Goal: Communication & Community: Ask a question

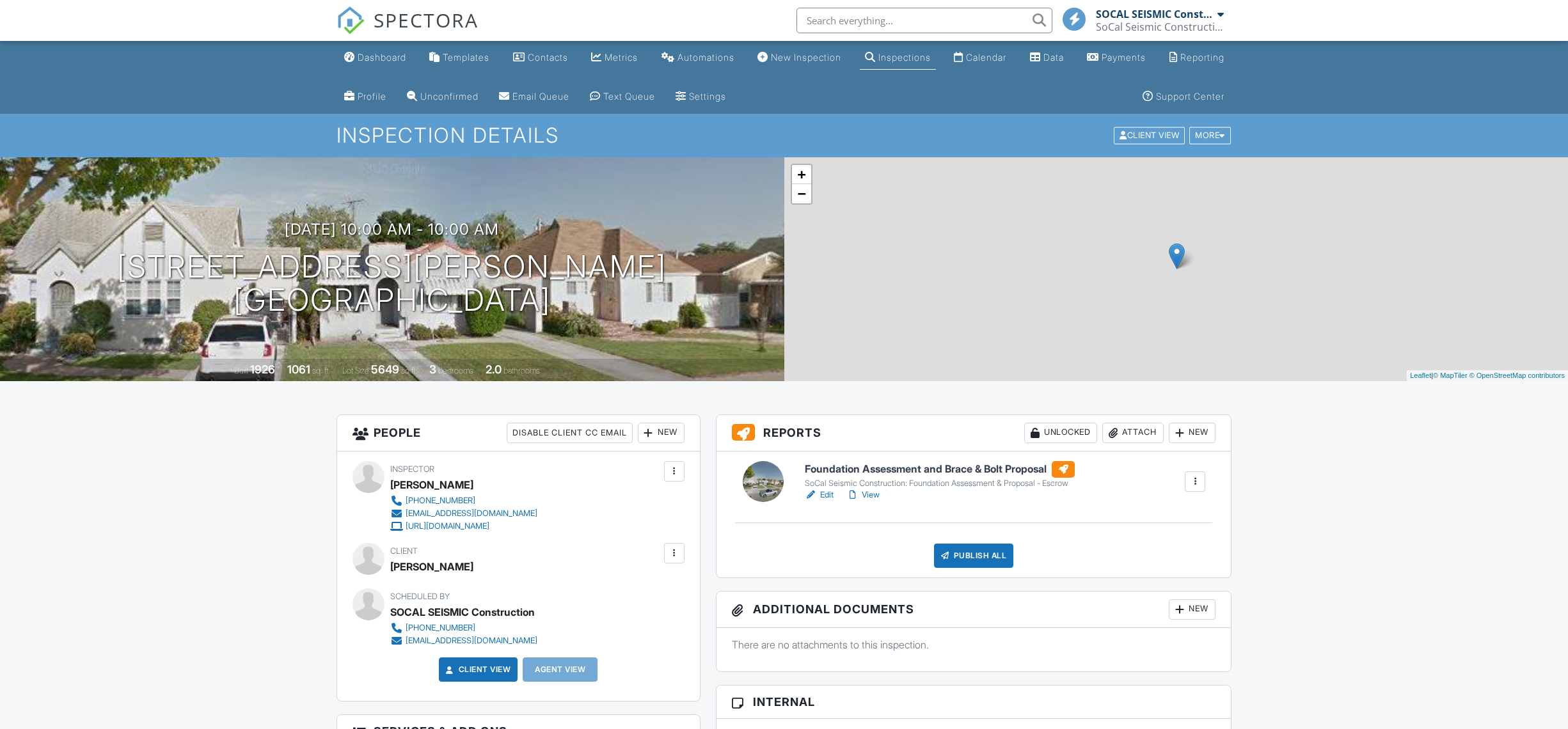
click at [820, 492] on link "Edit" at bounding box center [819, 495] width 29 height 13
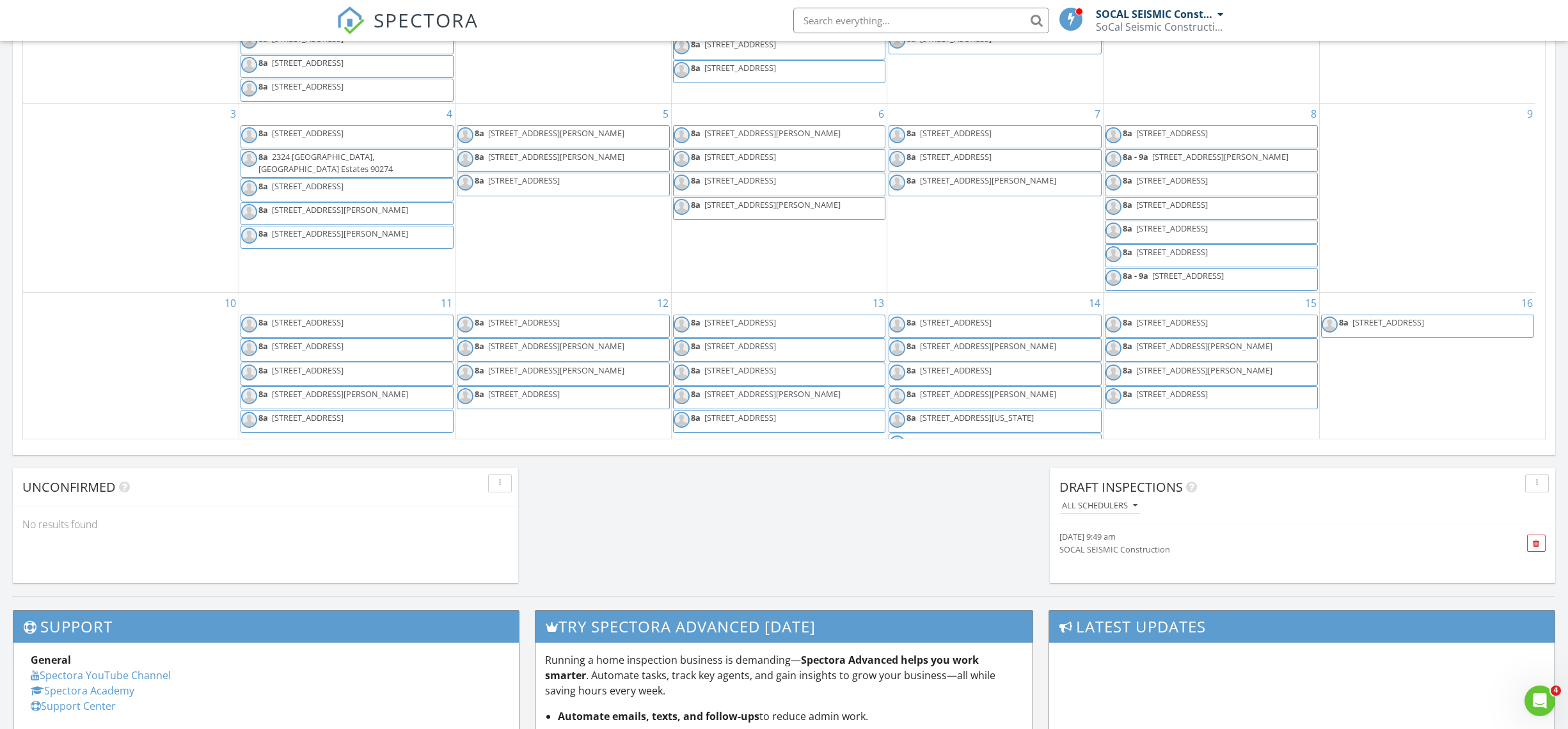
scroll to position [351, 0]
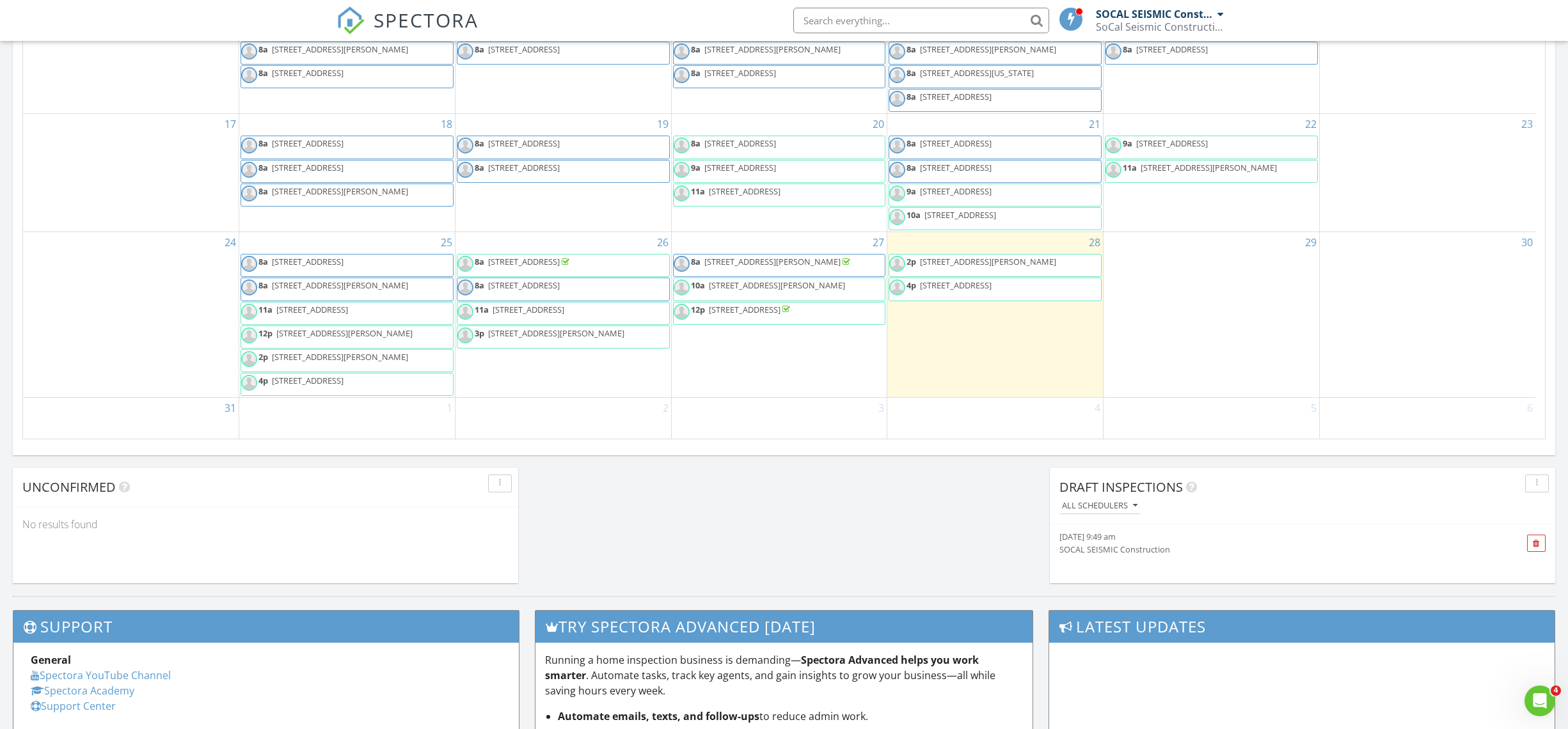
click at [783, 286] on span "[STREET_ADDRESS][PERSON_NAME]" at bounding box center [777, 285] width 136 height 12
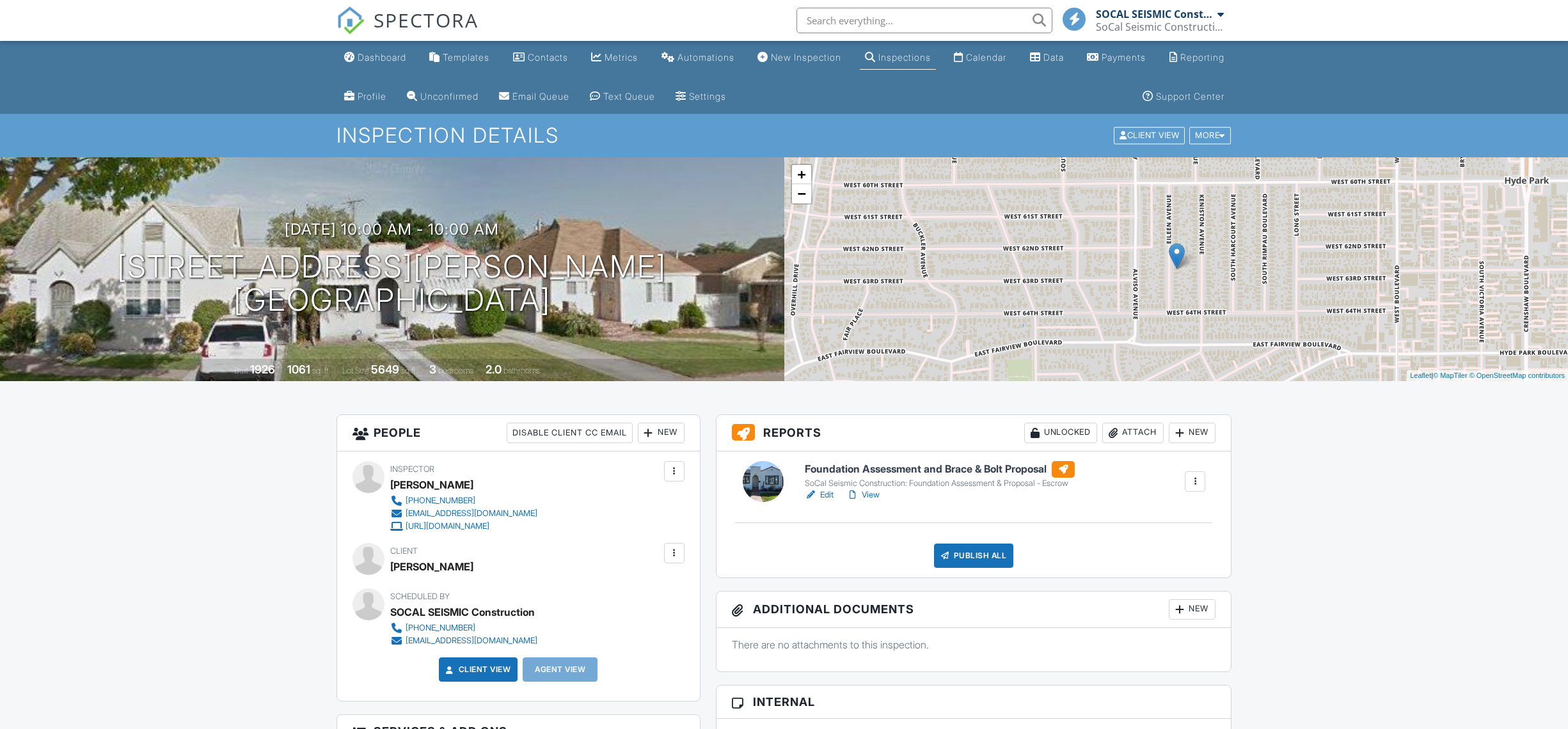
click at [674, 555] on div at bounding box center [674, 553] width 13 height 13
click at [655, 594] on li "Edit" at bounding box center [644, 592] width 65 height 32
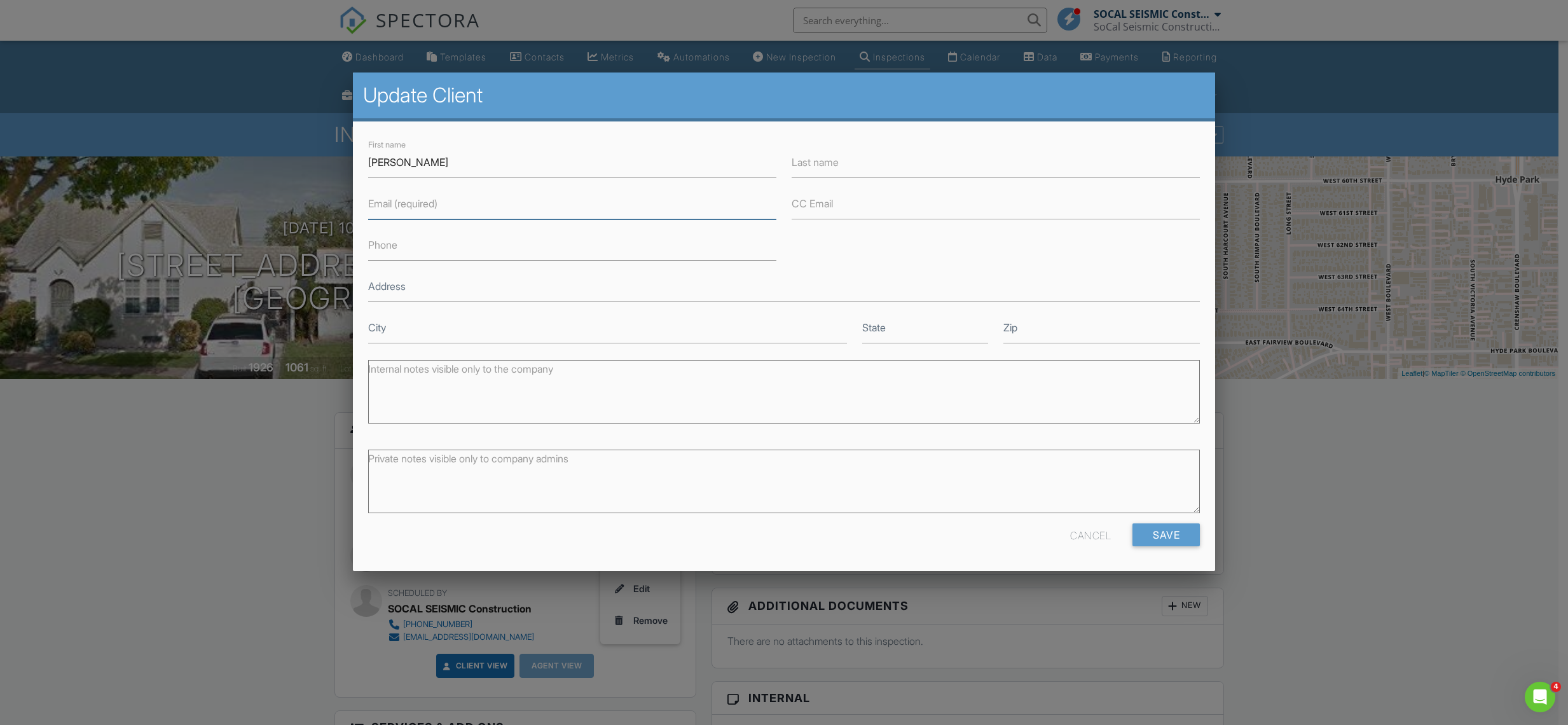
click at [485, 202] on input "Email (required)" at bounding box center [572, 204] width 409 height 31
paste input "grant@gtrealty.com"
type input "grant@gtrealty.com"
click at [858, 202] on input "CC Email" at bounding box center [996, 204] width 409 height 31
type input "[EMAIL_ADDRESS][DOMAIN_NAME]"
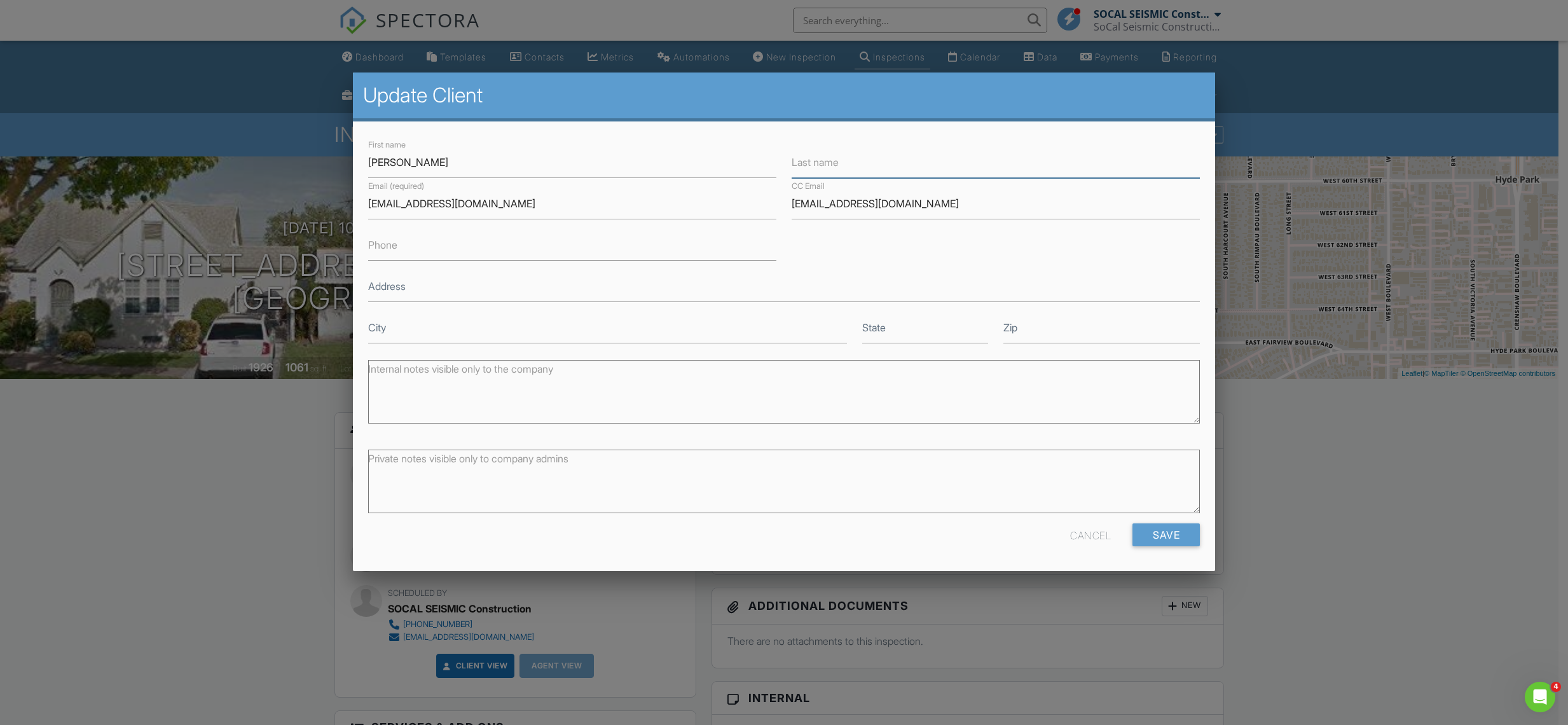
type input "Cohen"
type input "3237709611"
type input "9224 Alcott Street"
type input "[GEOGRAPHIC_DATA]"
type input "CA"
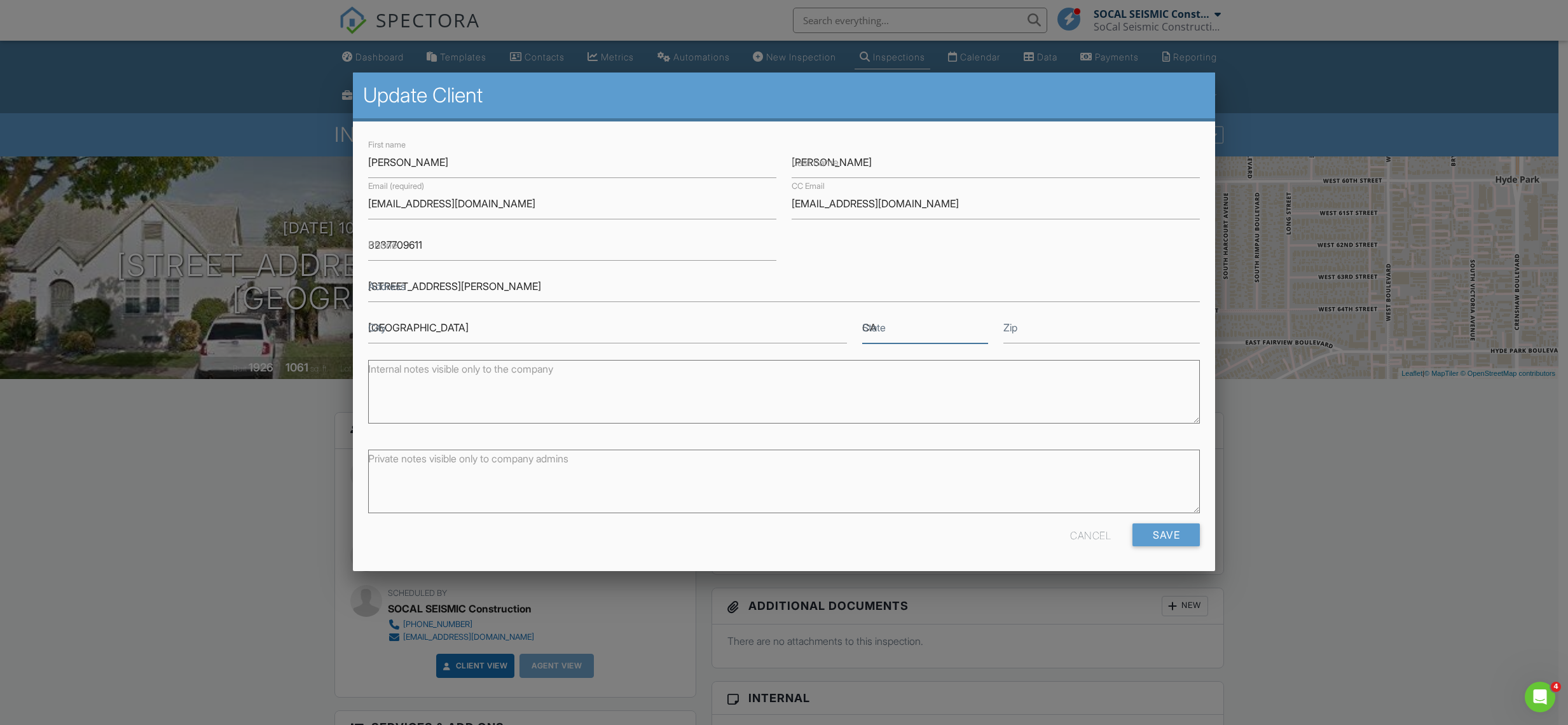
type input "90035"
drag, startPoint x: 495, startPoint y: 337, endPoint x: 346, endPoint y: 317, distance: 150.3
click at [928, 196] on input "[EMAIL_ADDRESS][DOMAIN_NAME]" at bounding box center [996, 204] width 409 height 31
drag, startPoint x: 573, startPoint y: 333, endPoint x: 293, endPoint y: 309, distance: 281.0
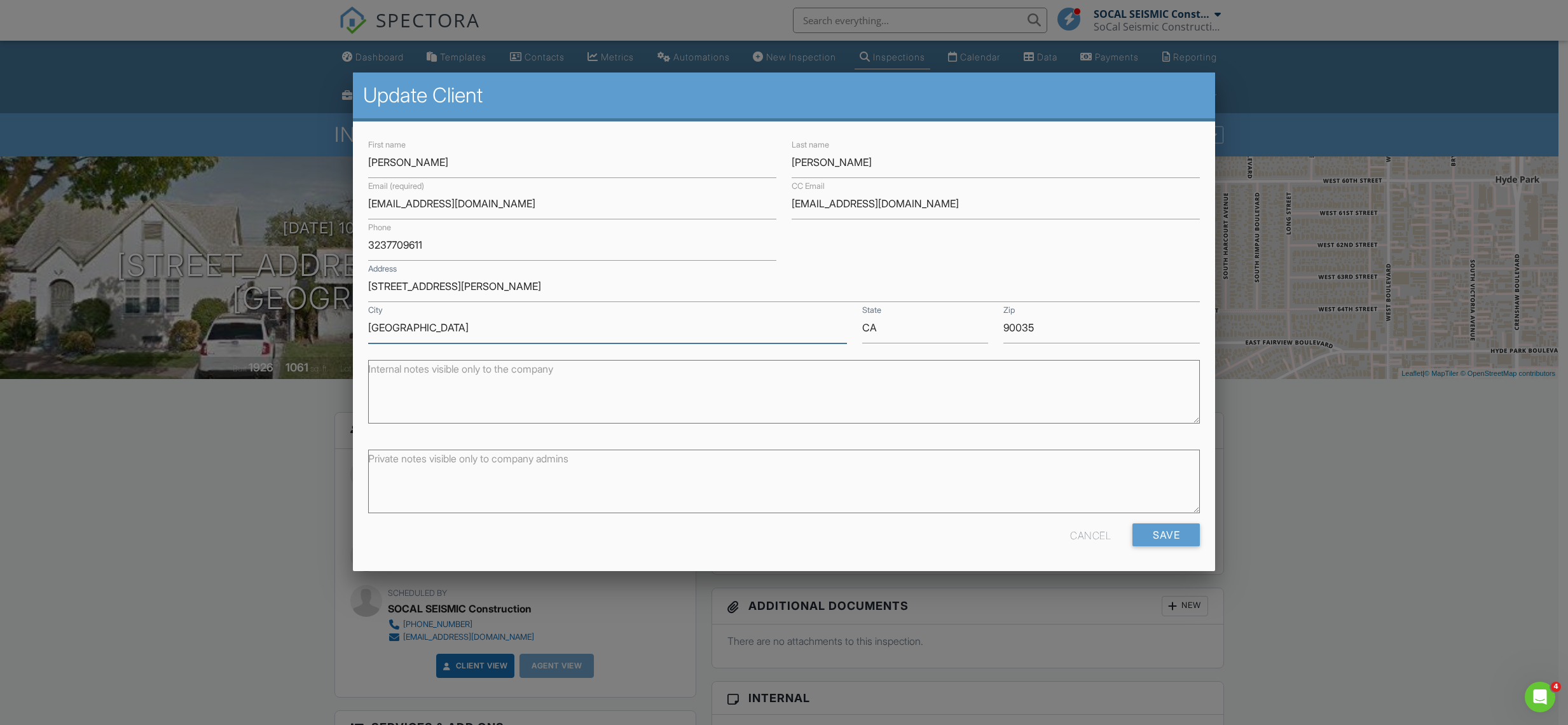
drag, startPoint x: 483, startPoint y: 280, endPoint x: 327, endPoint y: 259, distance: 157.4
drag, startPoint x: 466, startPoint y: 247, endPoint x: 294, endPoint y: 235, distance: 172.4
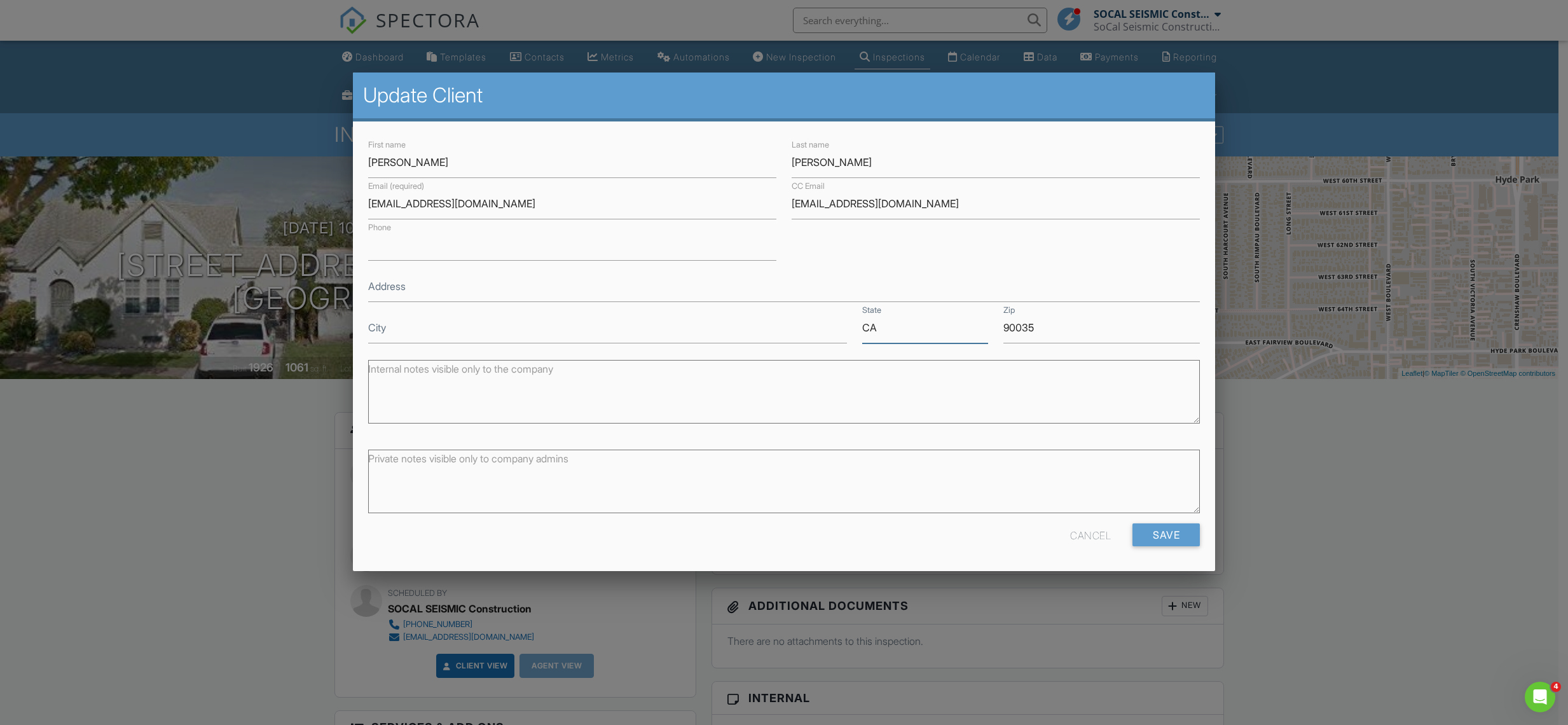
drag, startPoint x: 930, startPoint y: 332, endPoint x: 812, endPoint y: 330, distance: 118.0
click at [812, 330] on div "First name Alex Boicht Last name Cohen Email (required) grant@gtrealty.com CC E…" at bounding box center [784, 240] width 847 height 207
drag, startPoint x: 1069, startPoint y: 339, endPoint x: 907, endPoint y: 336, distance: 162.0
click at [930, 336] on div "First name Alex Boicht Last name Cohen Email (required) grant@gtrealty.com CC E…" at bounding box center [784, 240] width 847 height 207
type input "9003"
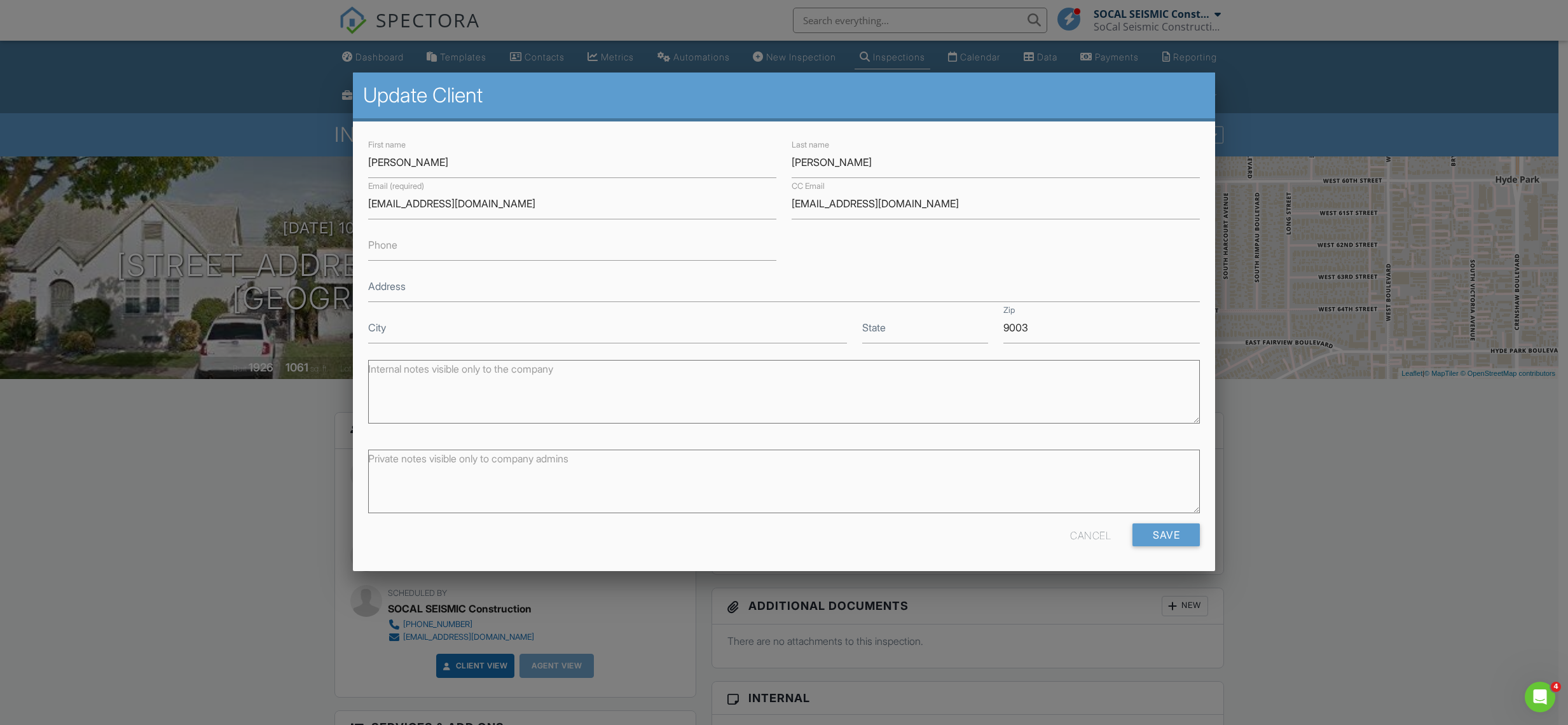
click at [971, 555] on div "First name Alex Boicht Last name Cohen Email (required) grant@gtrealty.com CC E…" at bounding box center [783, 346] width 862 height 449
drag, startPoint x: 1047, startPoint y: 328, endPoint x: 948, endPoint y: 327, distance: 99.0
click at [969, 327] on div "First name Alex Boicht Last name Cohen Email (required) grant@gtrealty.com CC E…" at bounding box center [784, 240] width 847 height 207
click at [1170, 538] on input "Save" at bounding box center [1167, 535] width 68 height 23
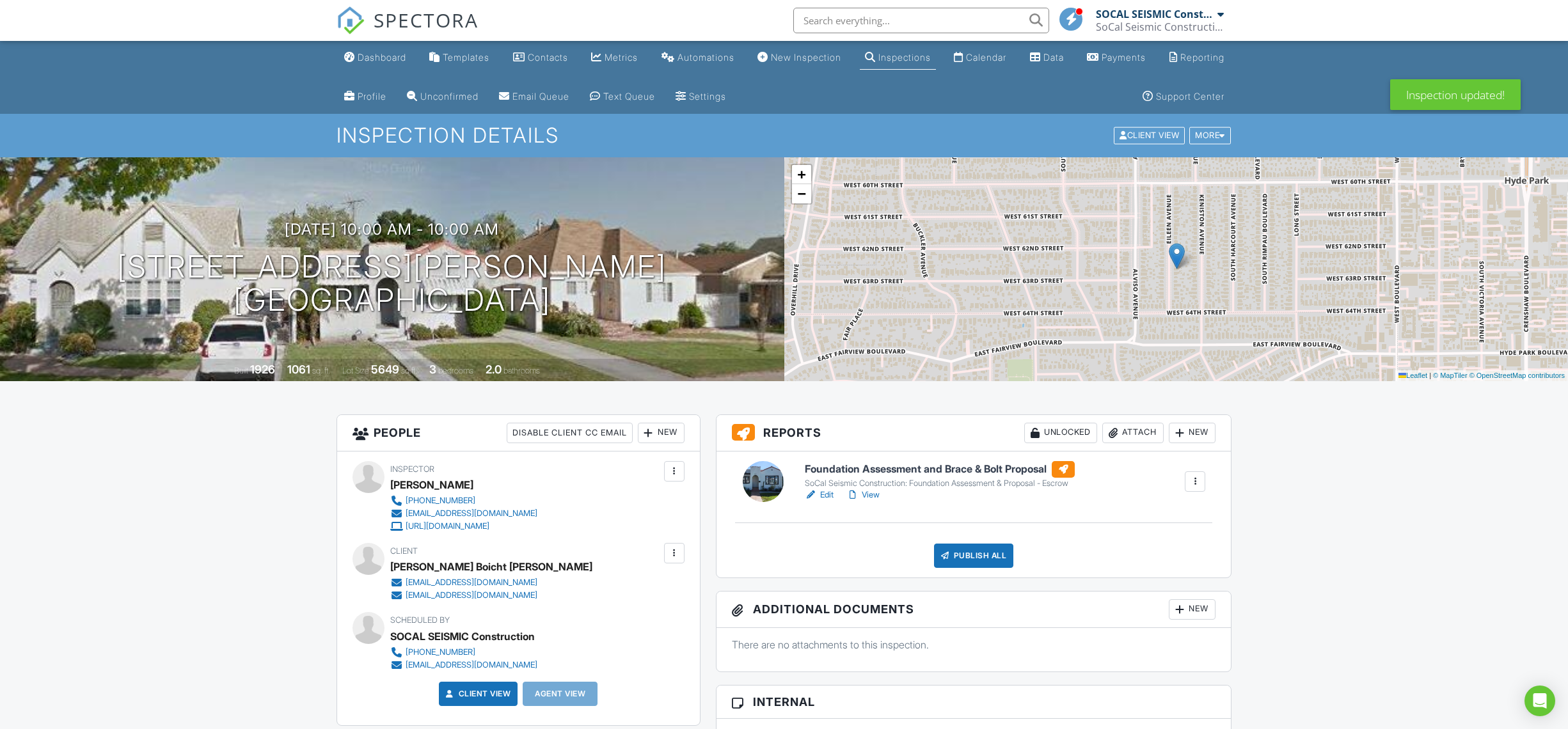
click at [950, 555] on div at bounding box center [945, 556] width 13 height 13
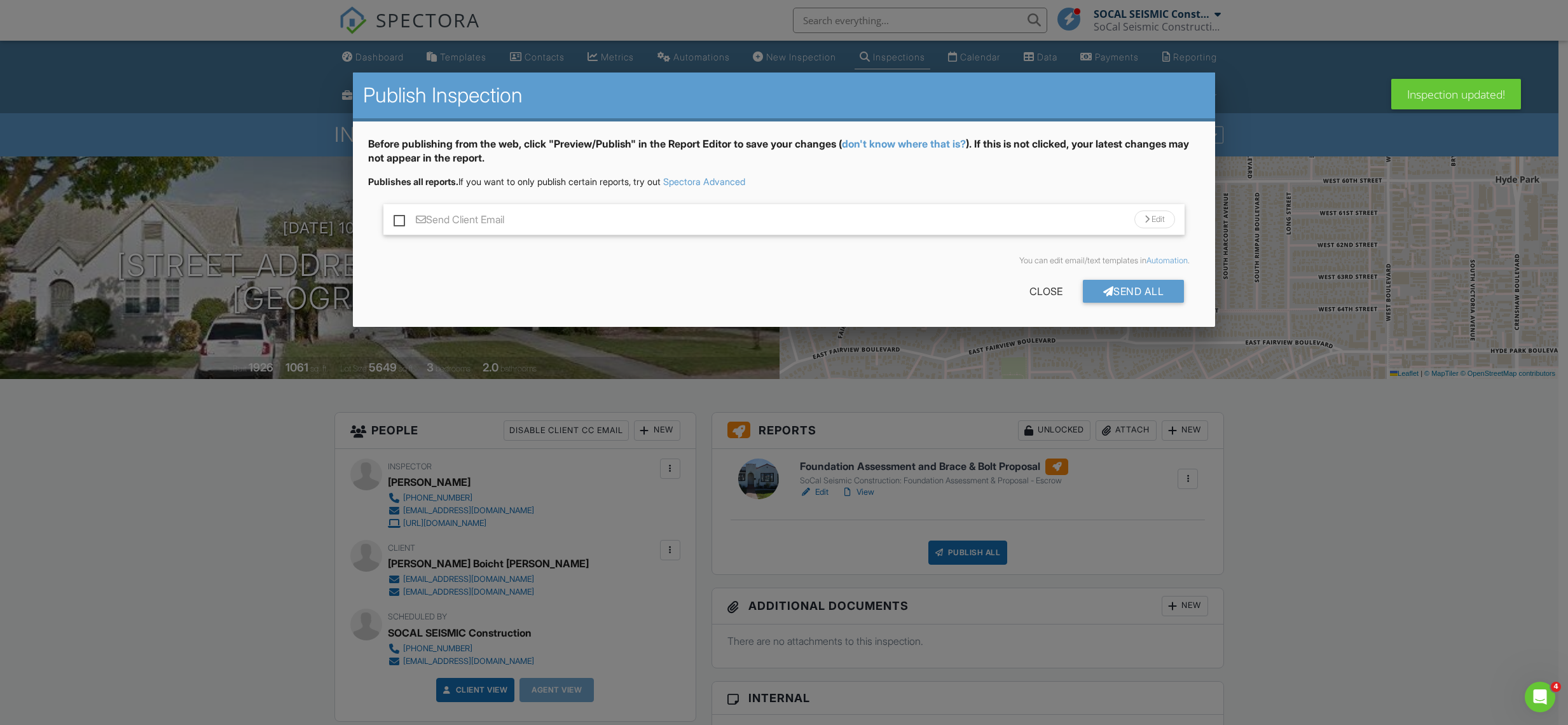
drag, startPoint x: 664, startPoint y: 212, endPoint x: 679, endPoint y: 216, distance: 15.5
click at [664, 212] on div "Send Client Email Edit" at bounding box center [784, 220] width 801 height 31
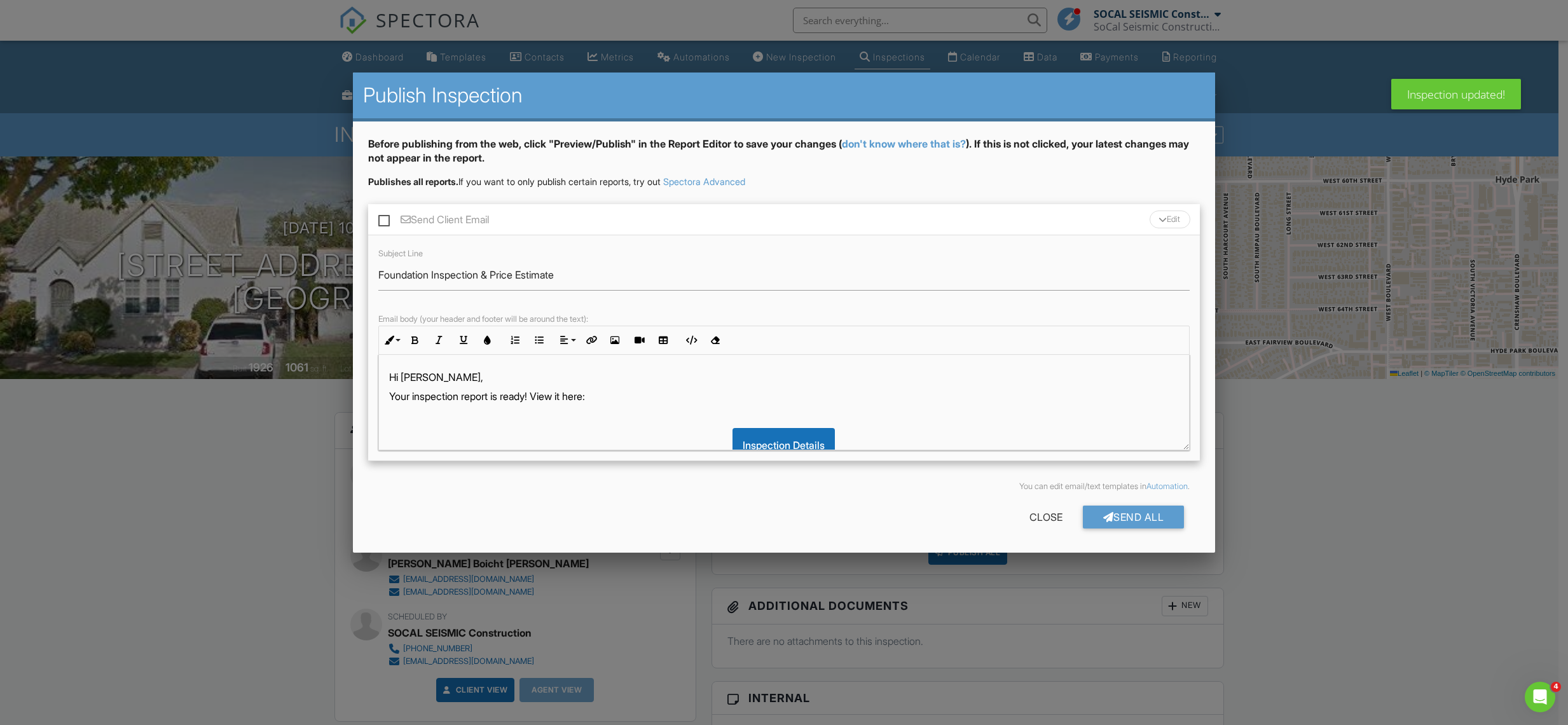
click at [464, 223] on label "Send Client Email" at bounding box center [434, 221] width 111 height 16
click at [386, 217] on input "Send Client Email" at bounding box center [383, 213] width 9 height 9
checkbox input "true"
click at [1136, 516] on div "Send All" at bounding box center [1133, 516] width 102 height 23
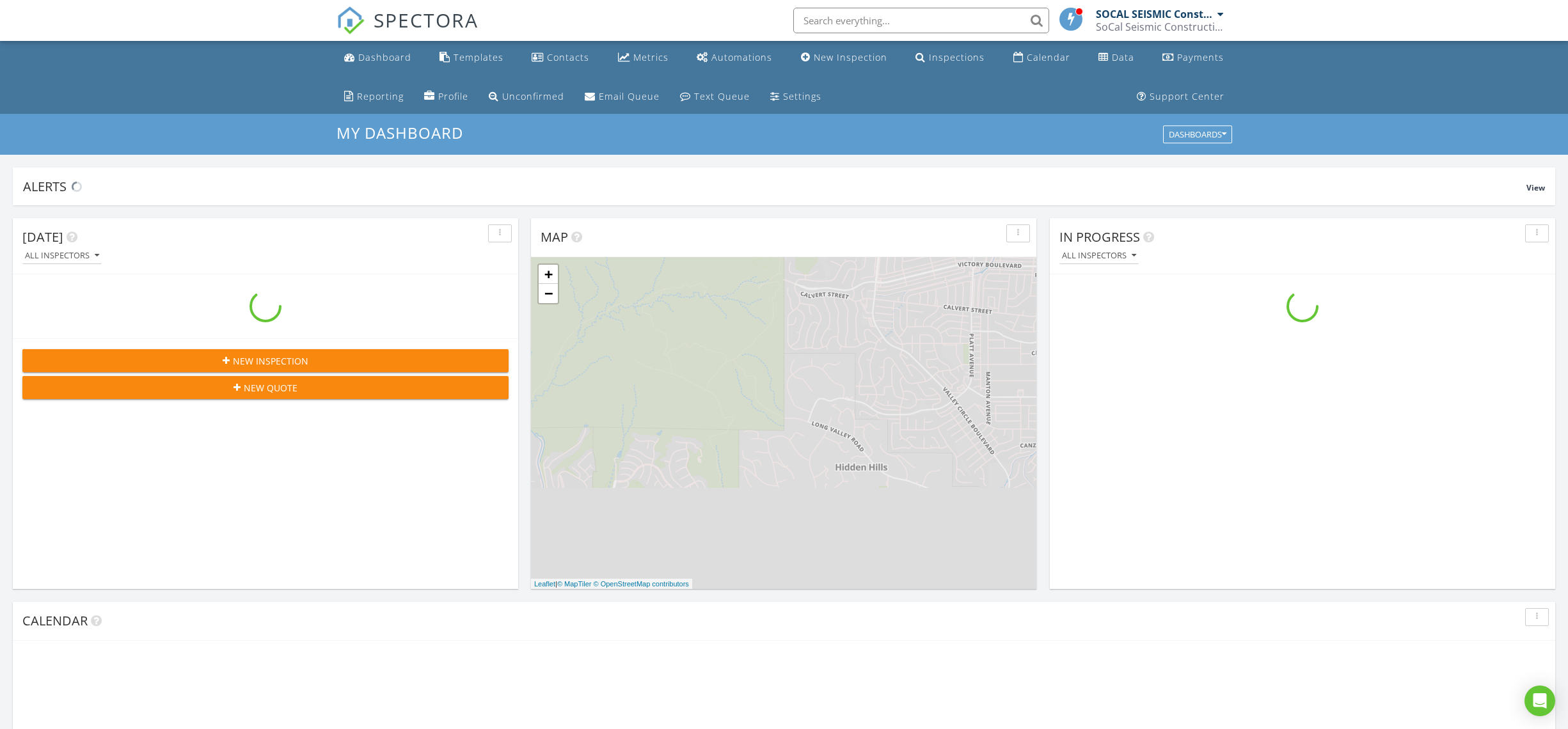
scroll to position [1183, 1588]
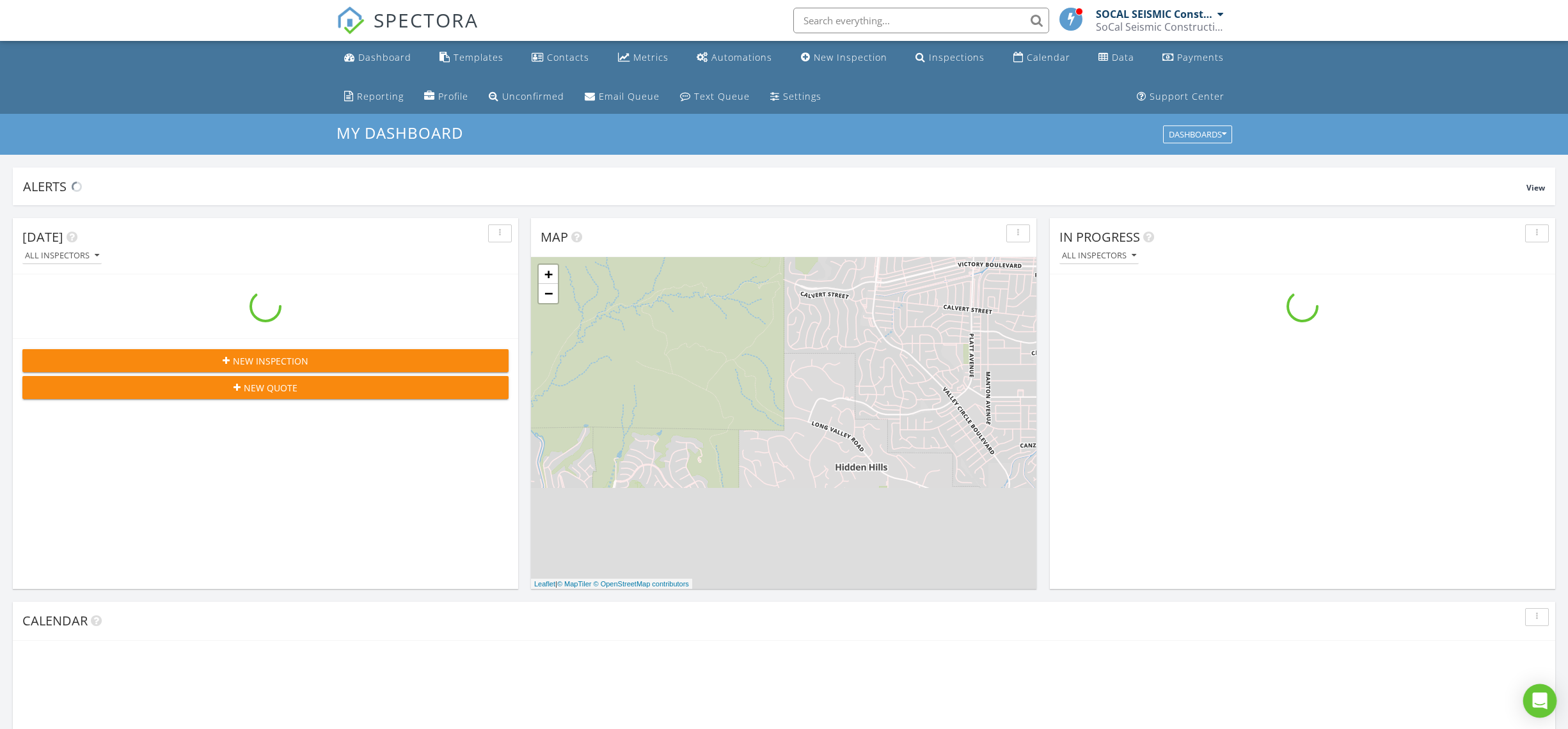
click at [1535, 697] on icon "Open Intercom Messenger" at bounding box center [1539, 701] width 15 height 17
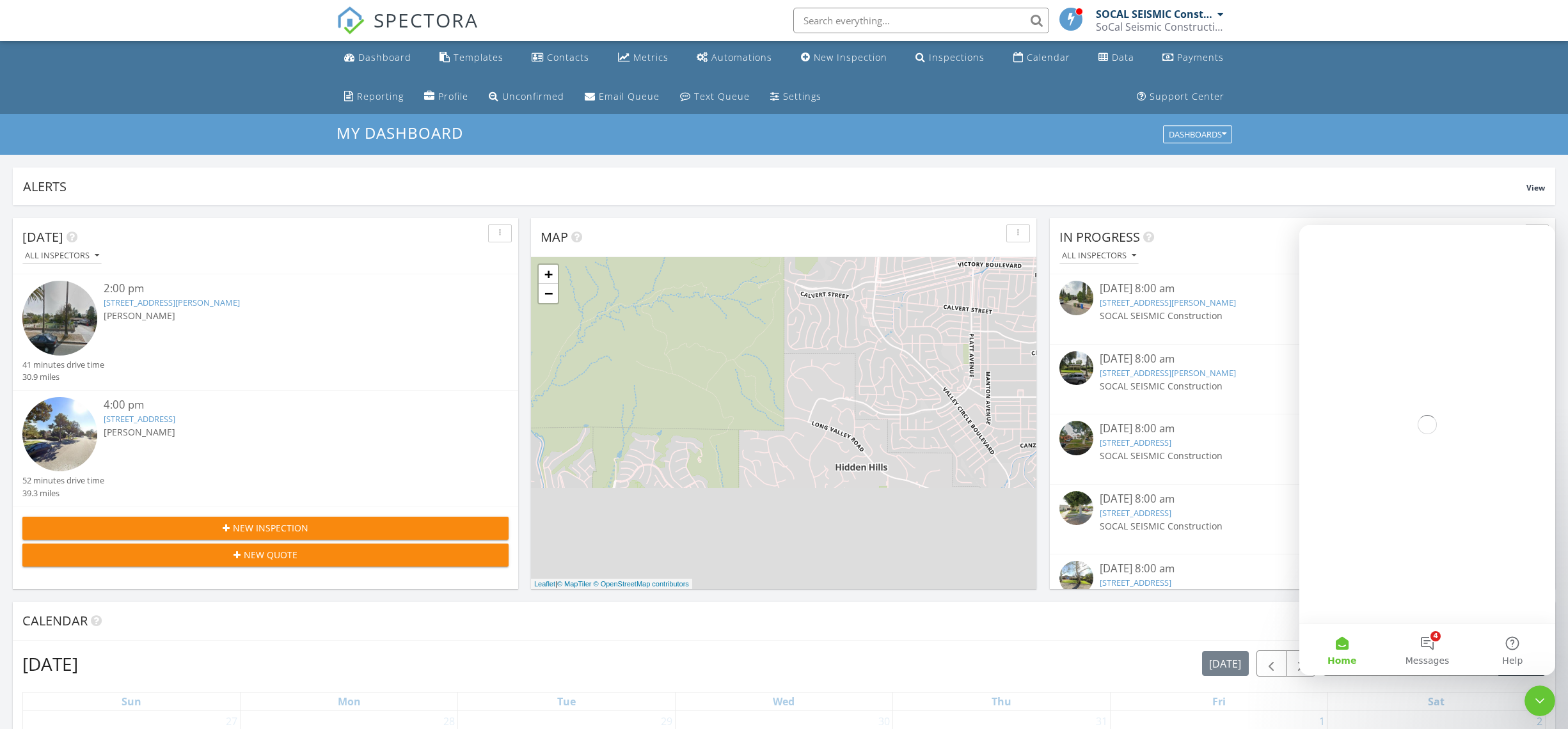
scroll to position [0, 0]
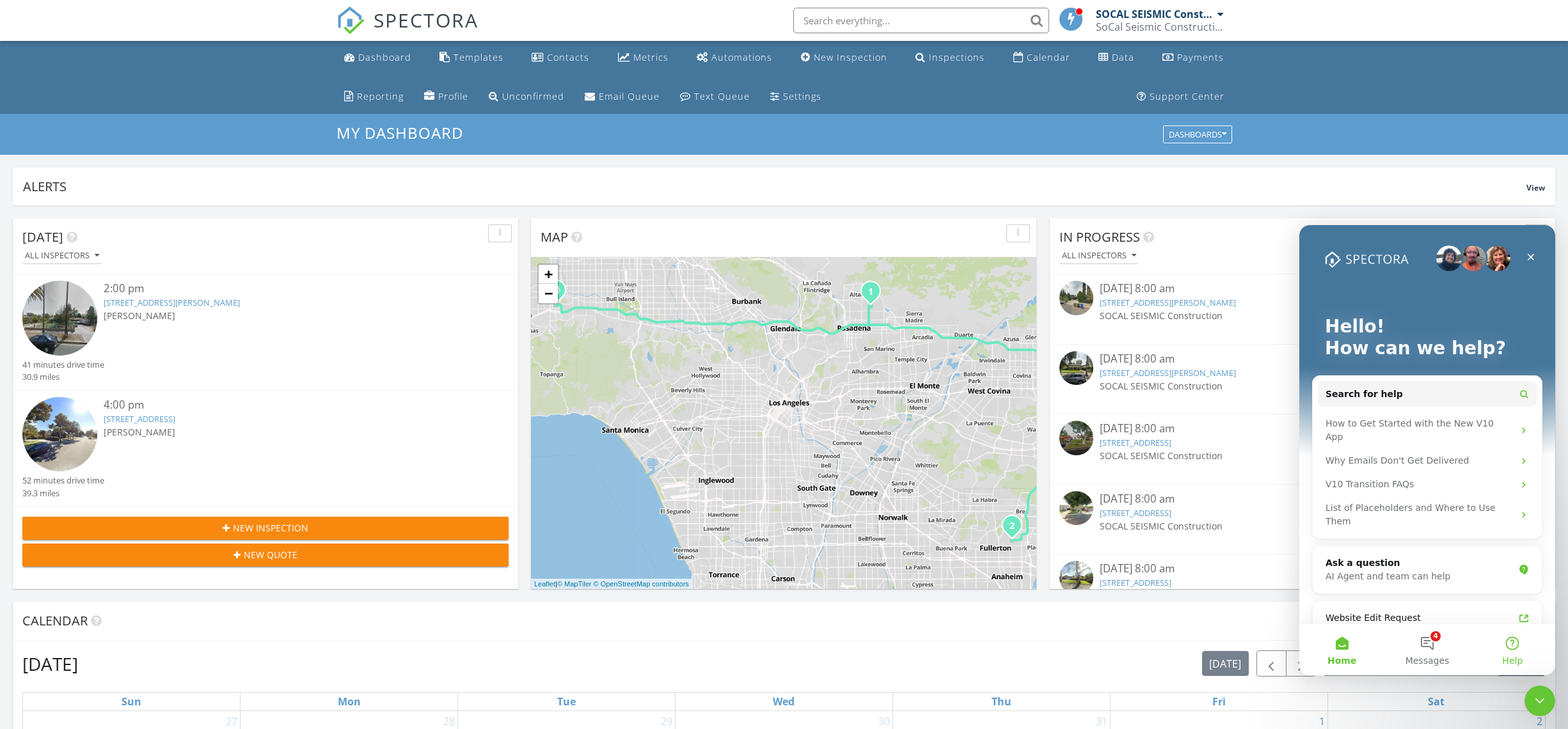
click at [1552, 643] on button "Help" at bounding box center [1512, 649] width 85 height 51
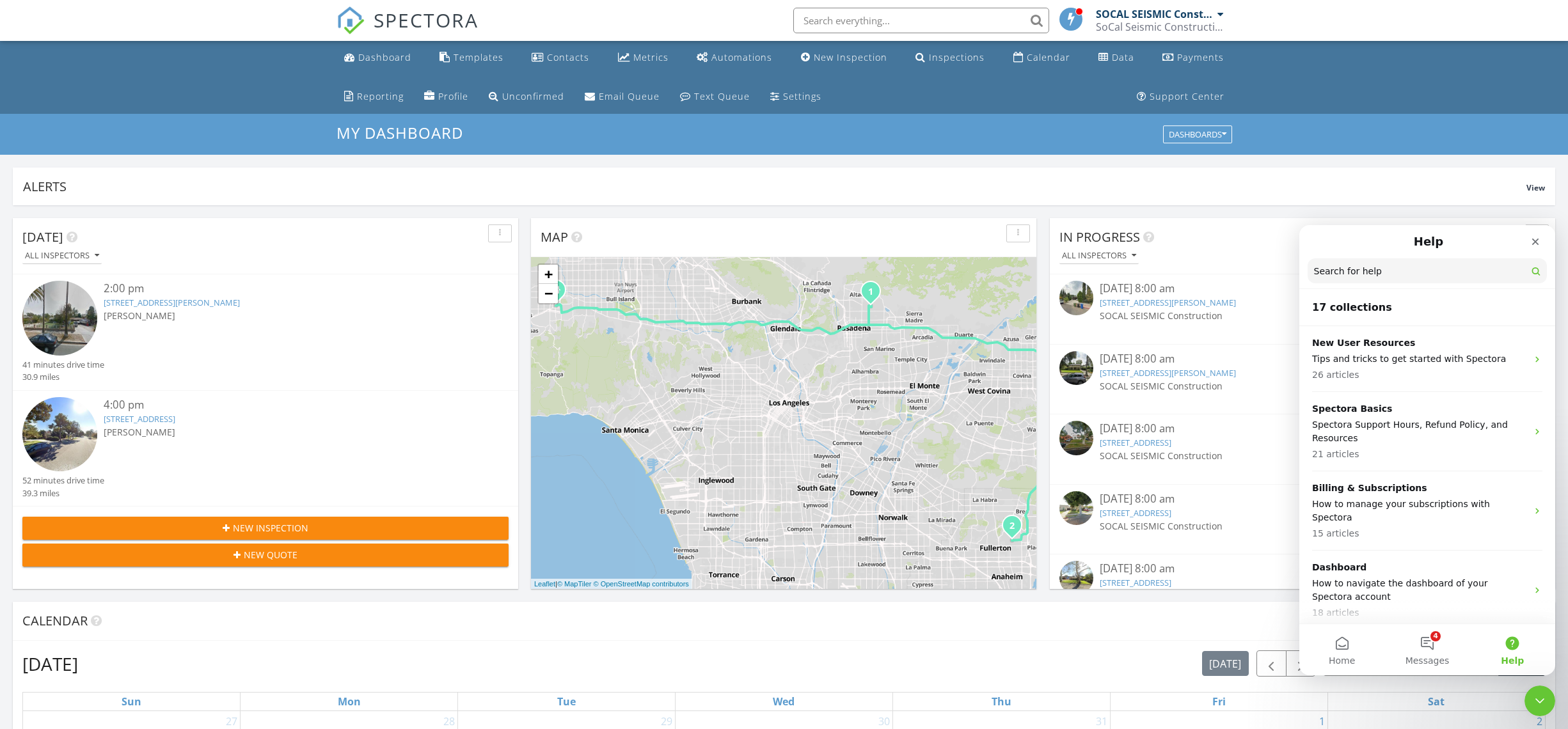
click at [1526, 647] on button "Help" at bounding box center [1512, 649] width 85 height 51
click at [1410, 635] on button "8 Messages" at bounding box center [1426, 649] width 85 height 51
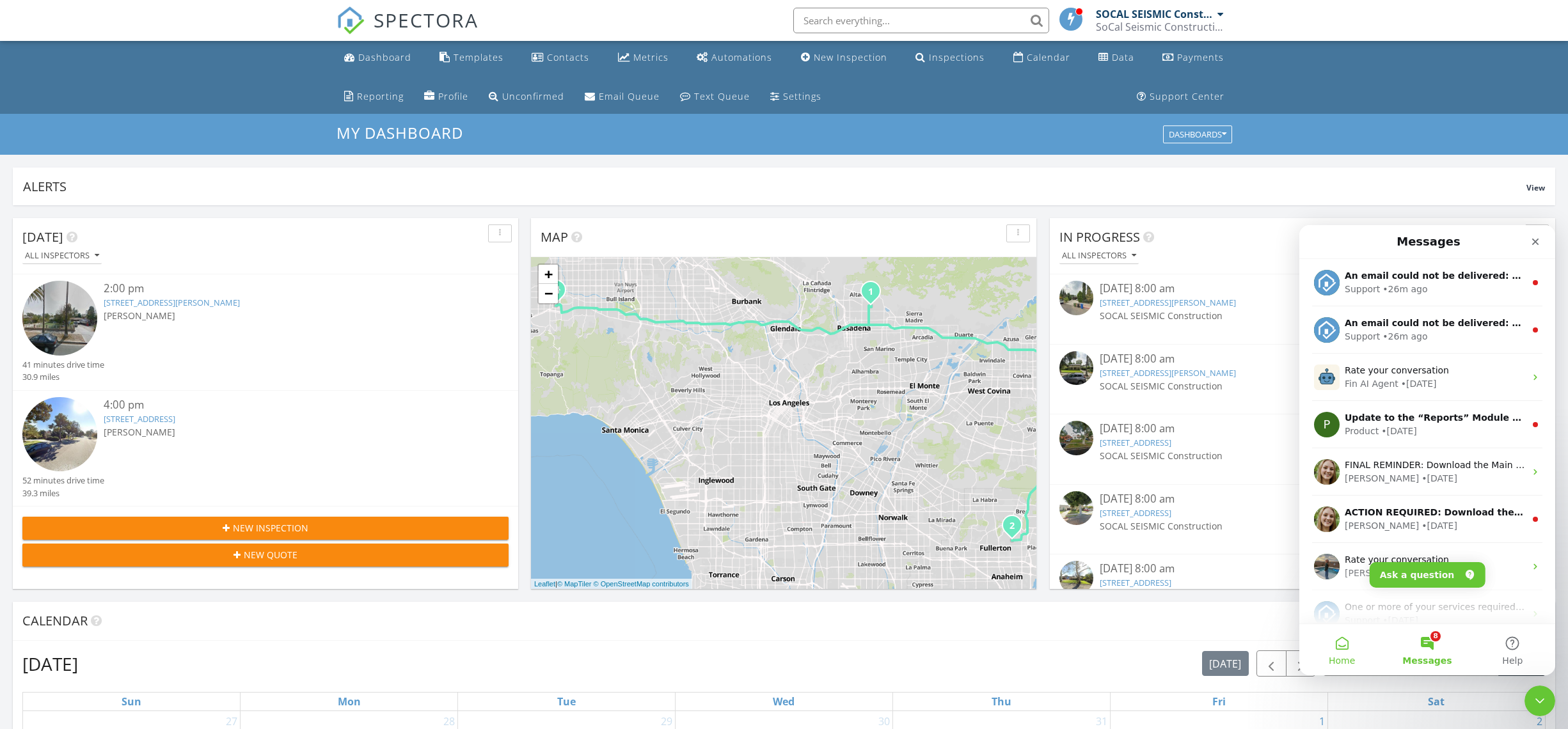
scroll to position [2, 0]
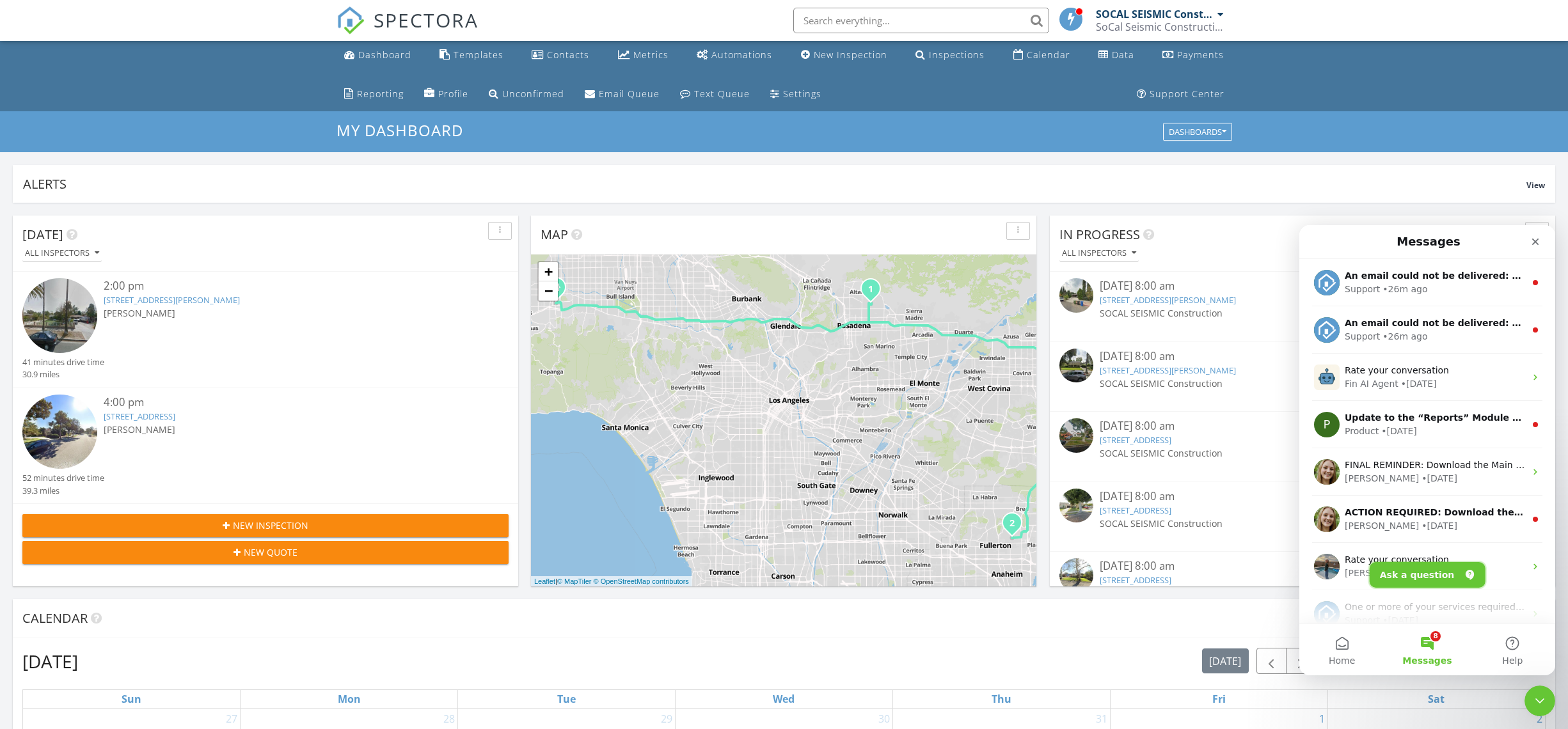
click at [1400, 569] on button "Ask a question" at bounding box center [1428, 575] width 116 height 25
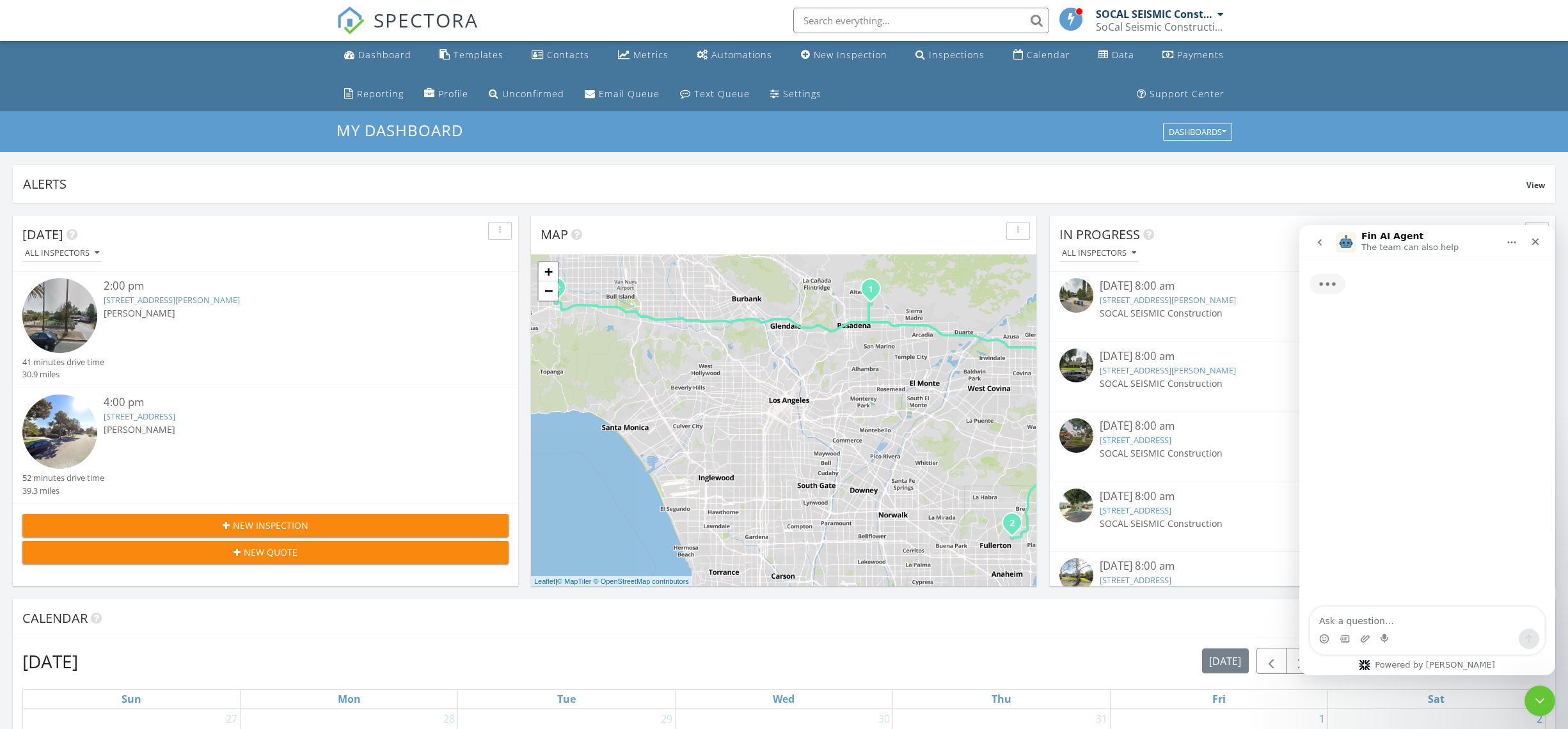
click at [1387, 622] on textarea "Ask a question…" at bounding box center [1427, 617] width 234 height 21
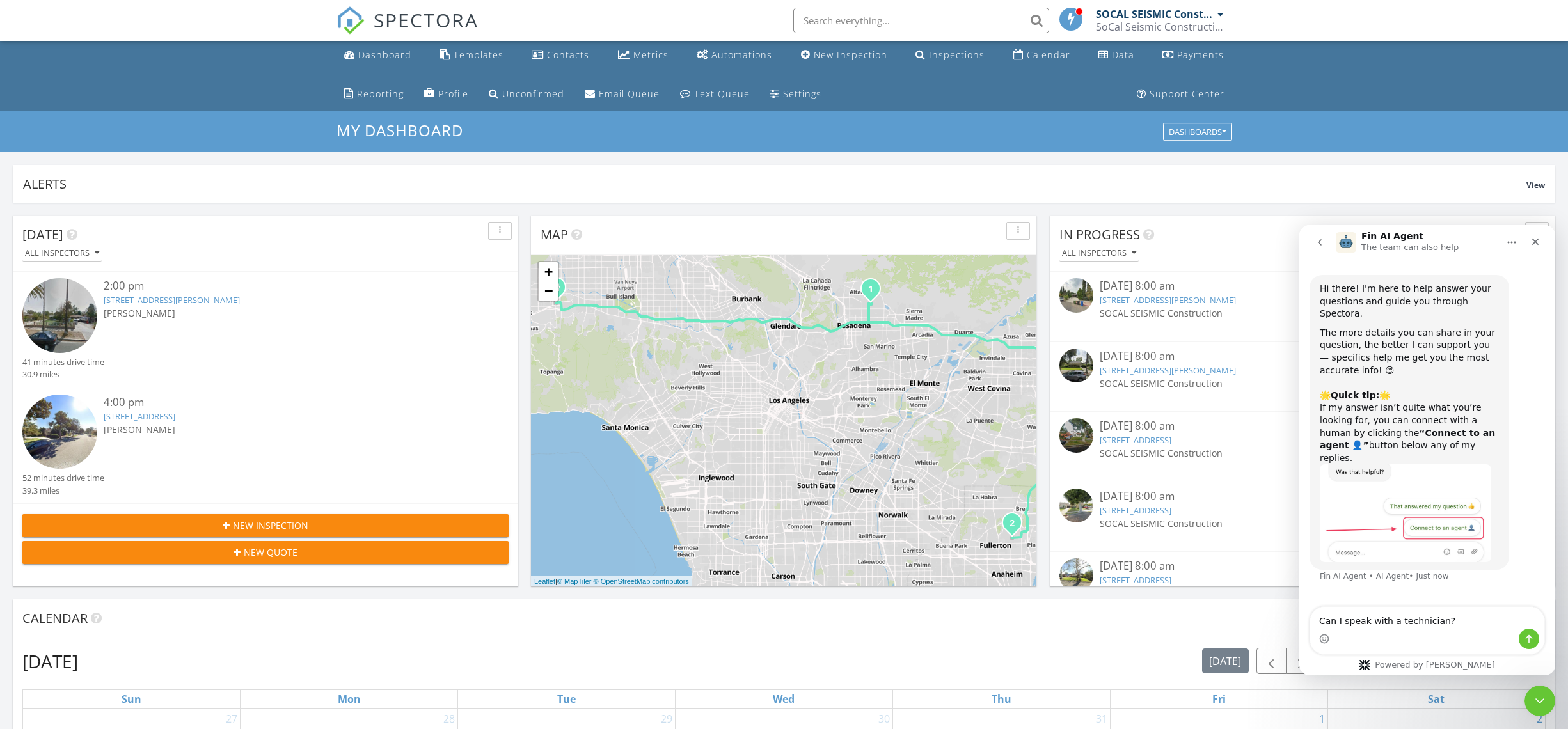
type textarea "Can I speak with a technician?"
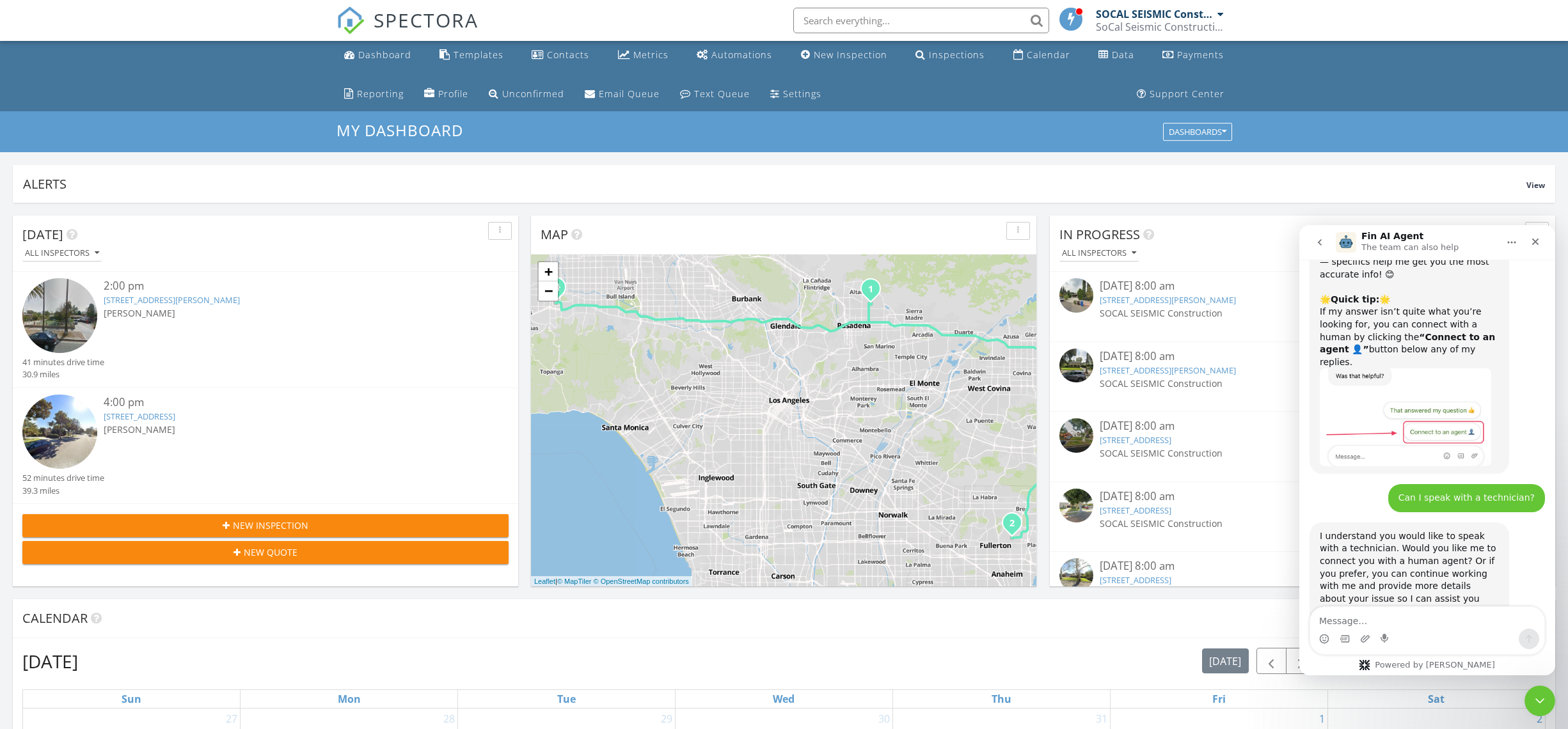
scroll to position [104, 0]
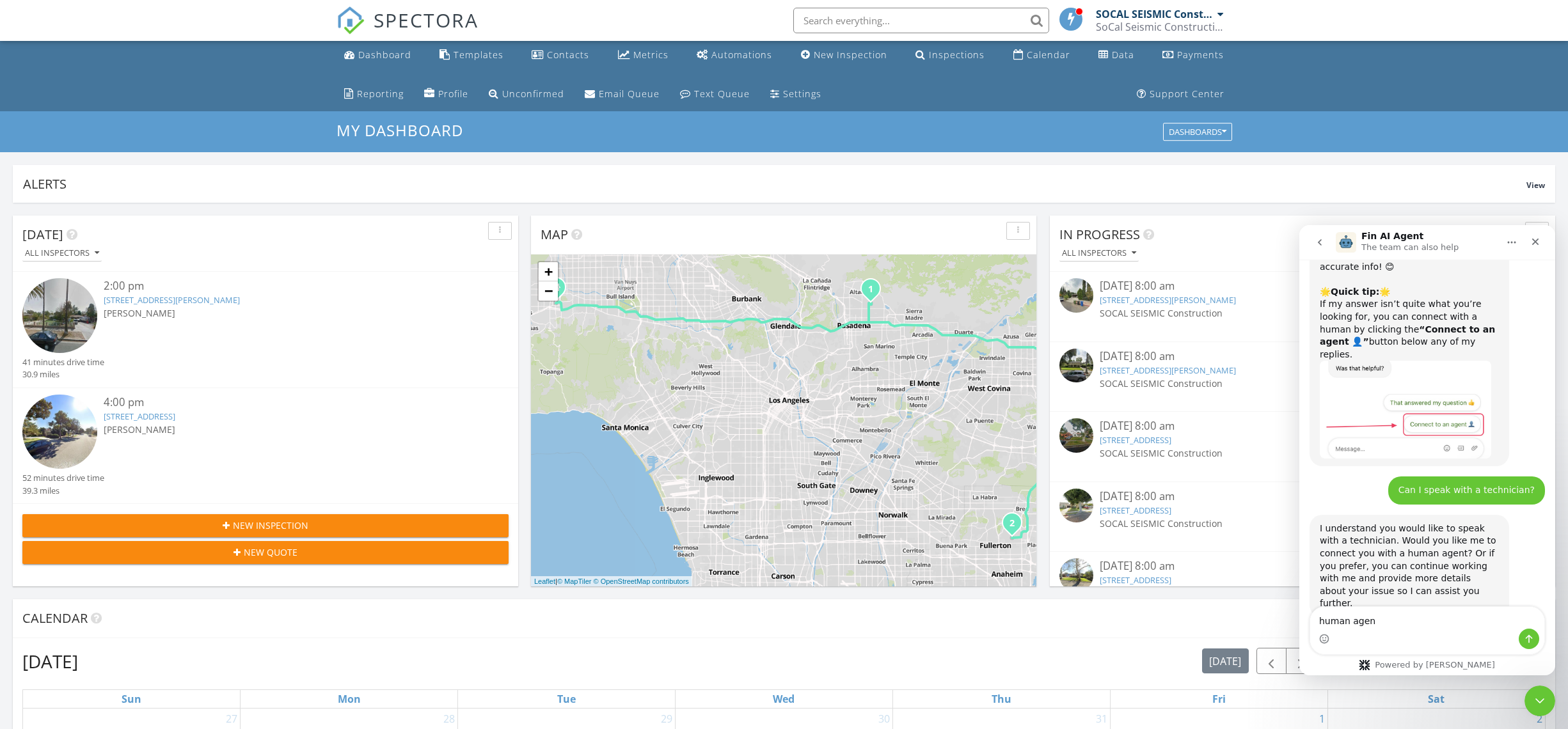
type textarea "human agent"
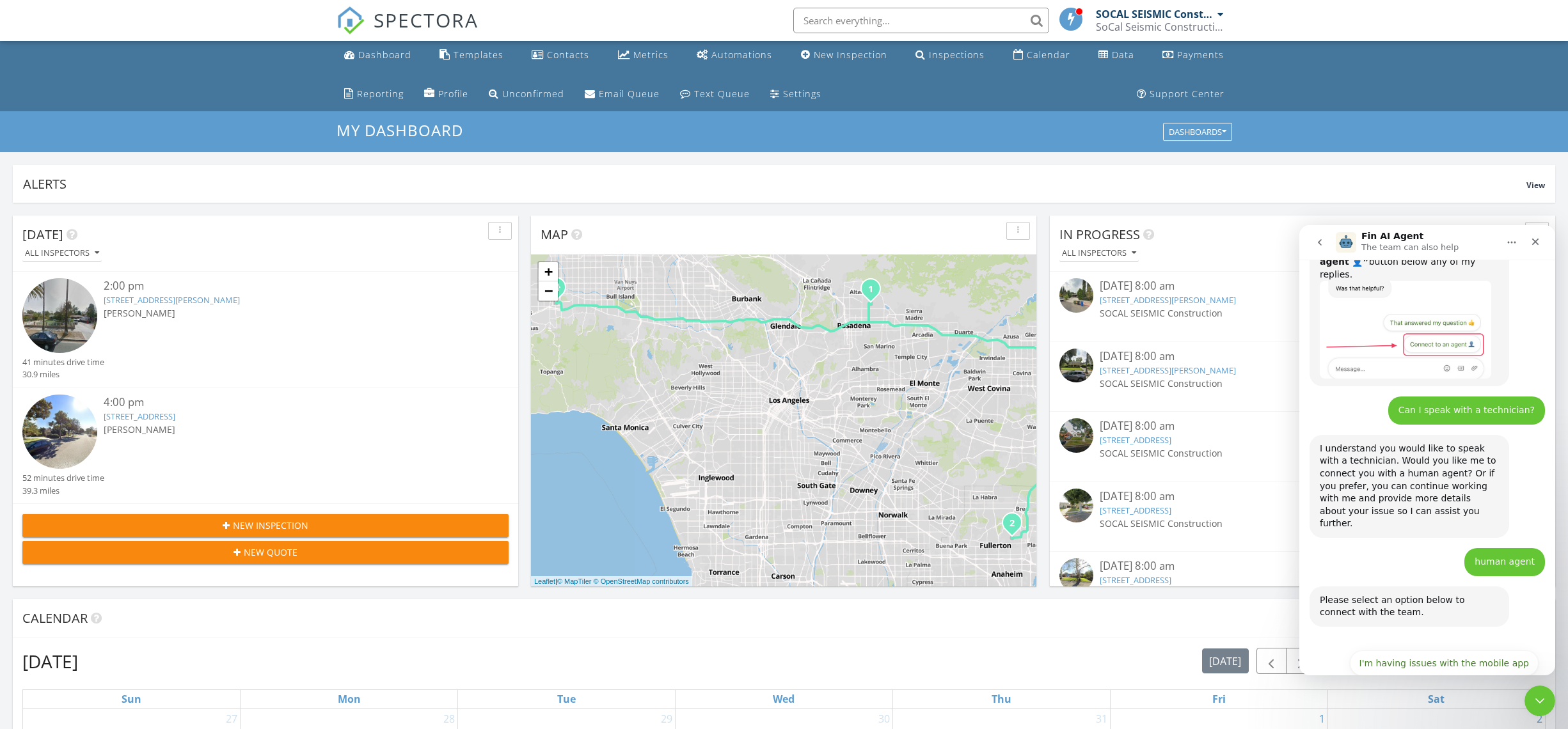
scroll to position [231, 0]
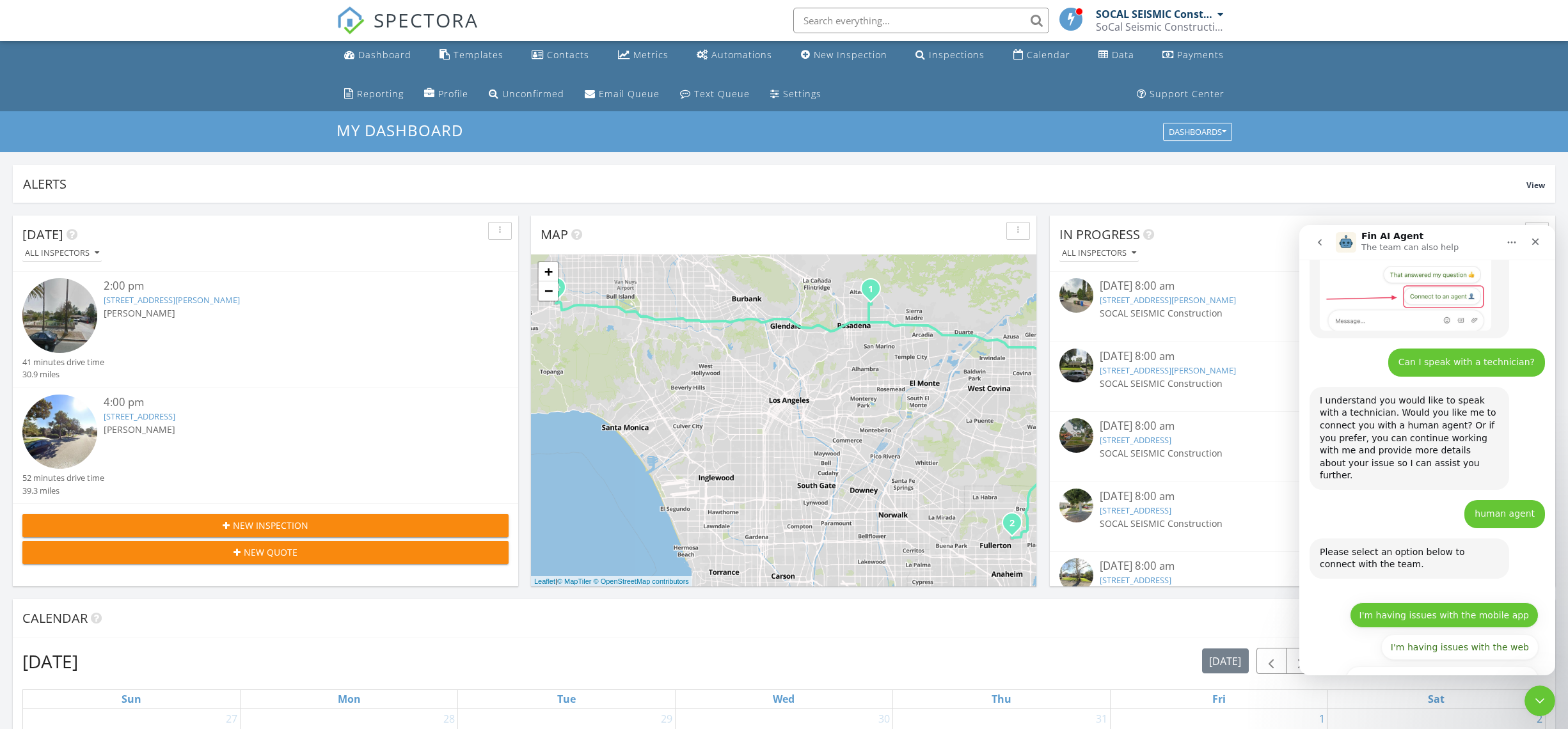
click at [1471, 602] on button "I'm having issues with the mobile app" at bounding box center [1444, 615] width 188 height 25
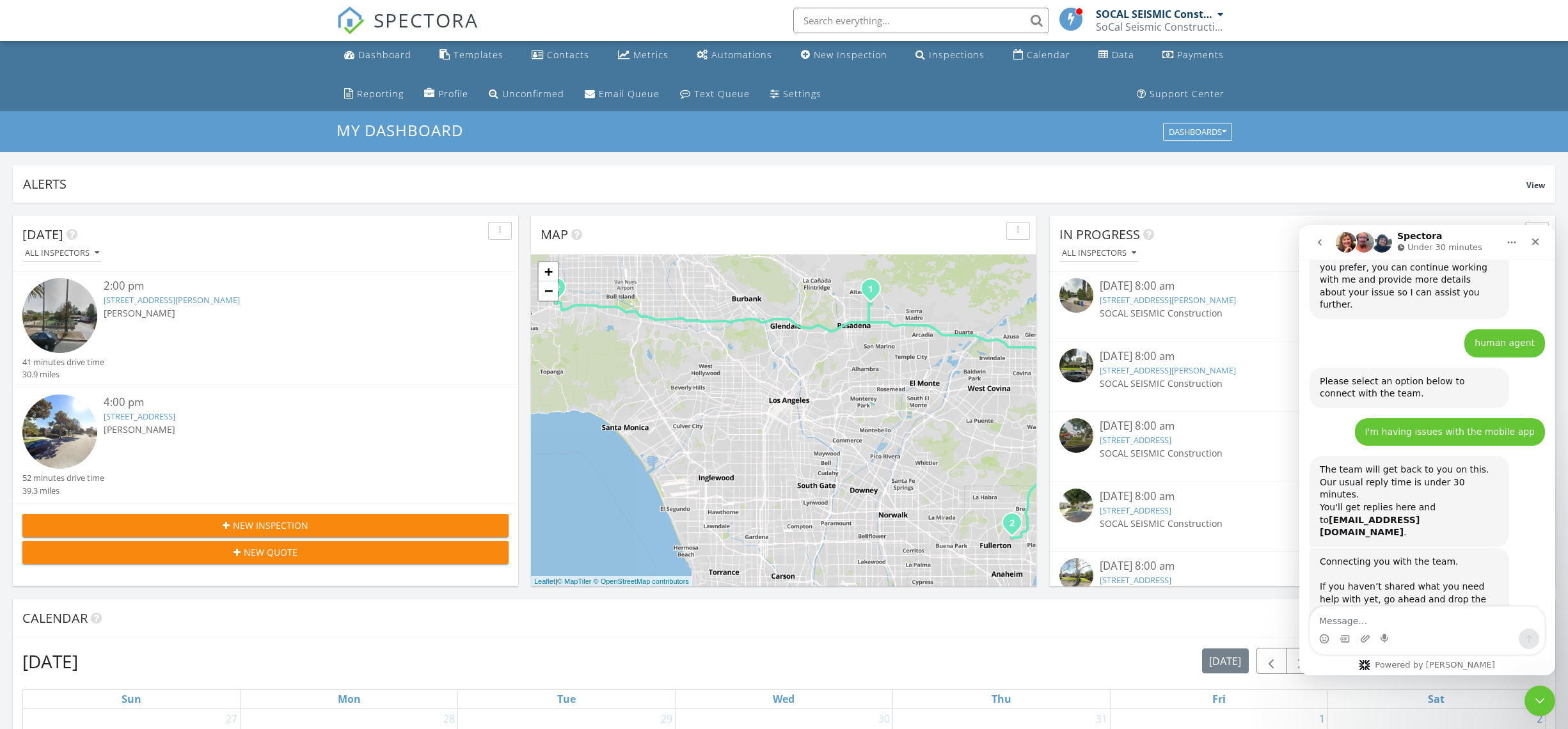
scroll to position [434, 0]
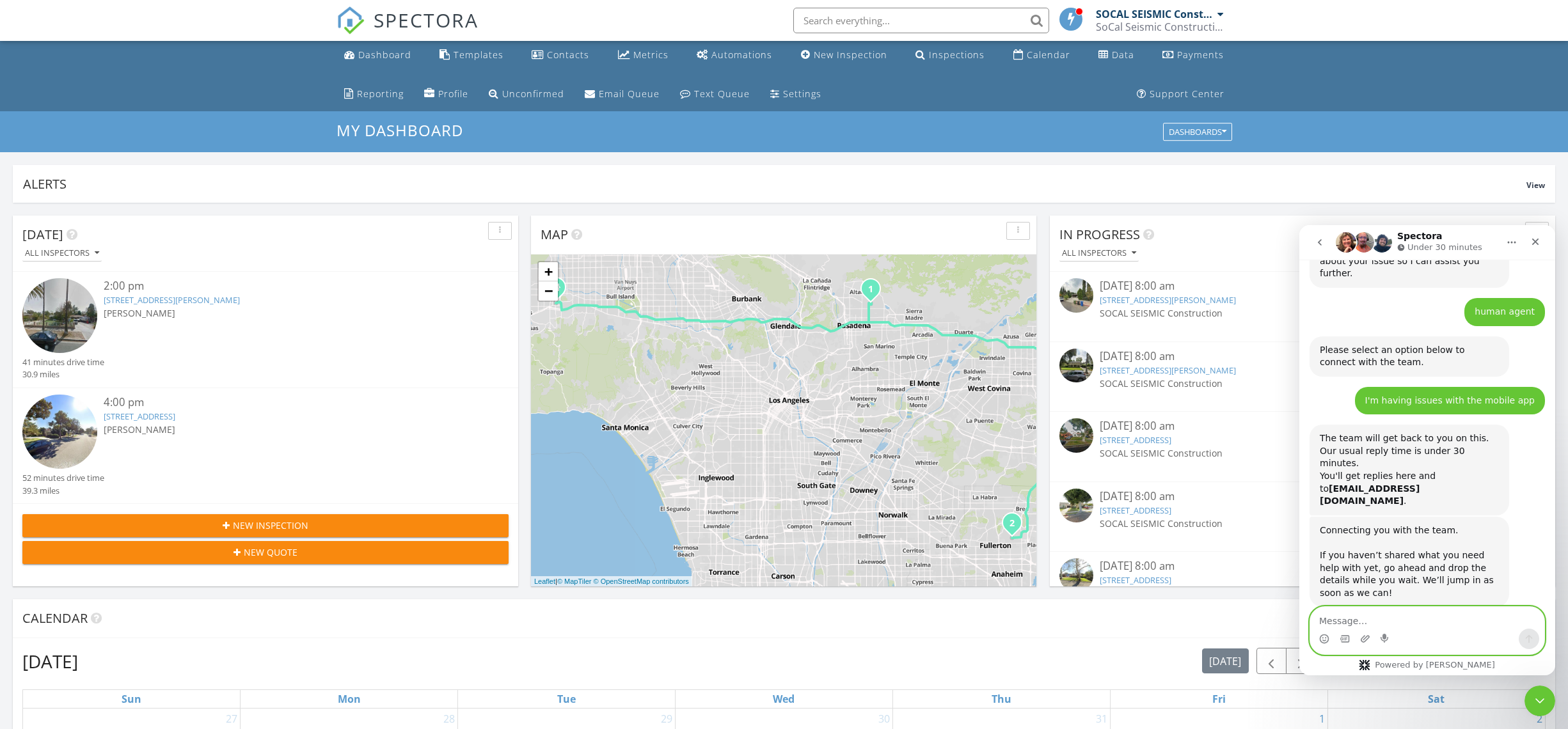
click at [1368, 614] on textarea "Message…" at bounding box center [1427, 617] width 234 height 21
click at [1424, 621] on textarea "Message…" at bounding box center [1427, 617] width 234 height 21
type textarea "i"
type textarea "I"
type textarea "Still waiting"
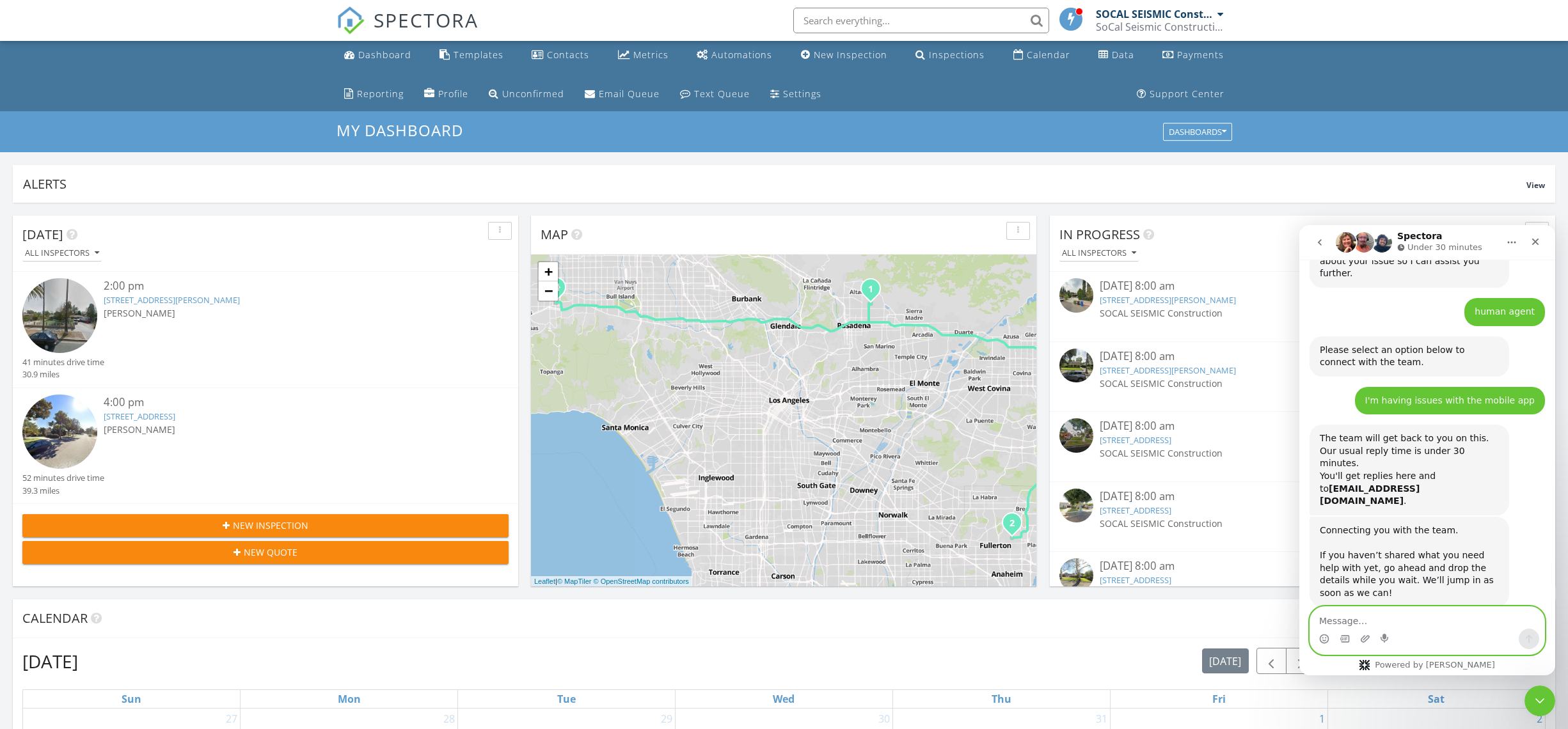
scroll to position [472, 0]
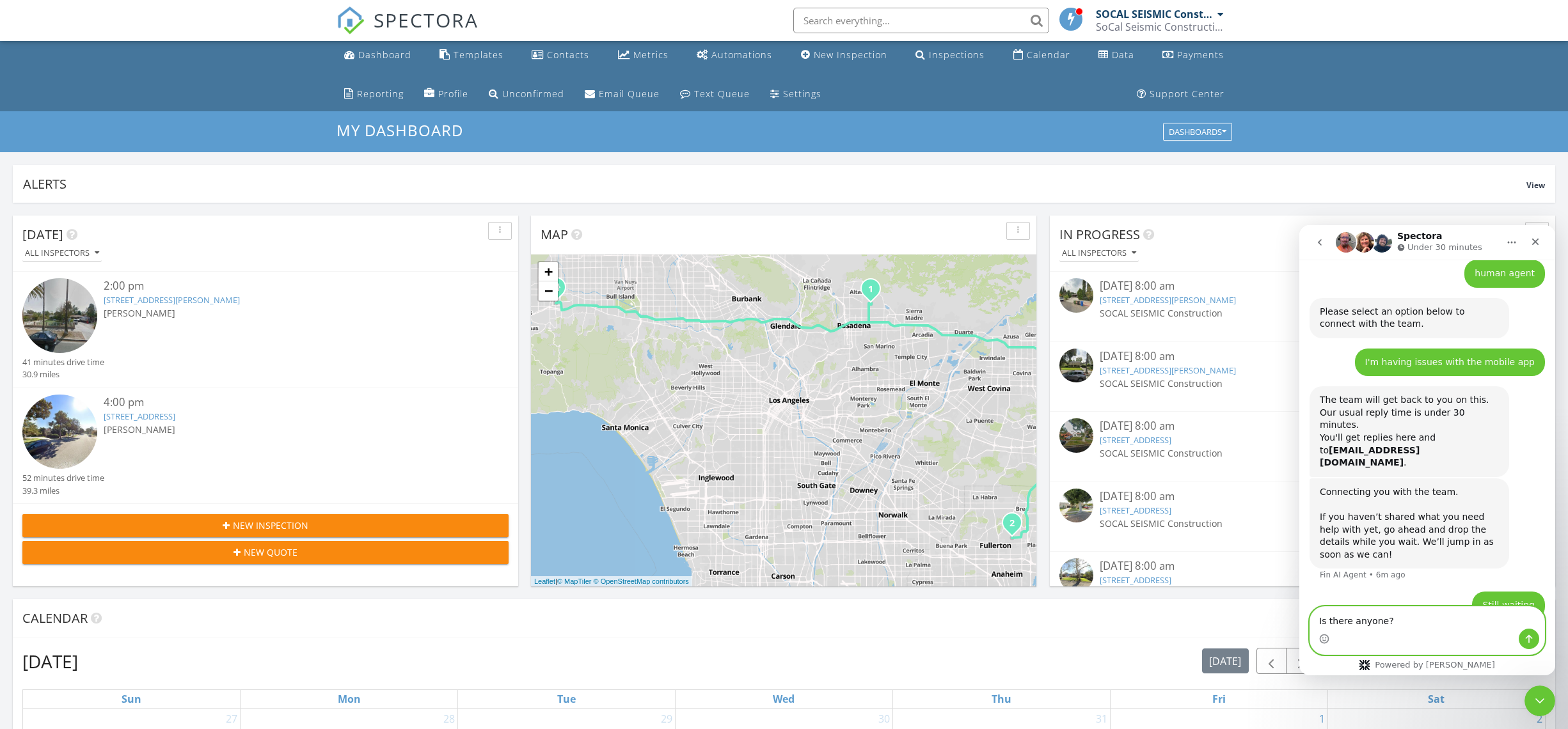
type textarea "Is there anyone?"
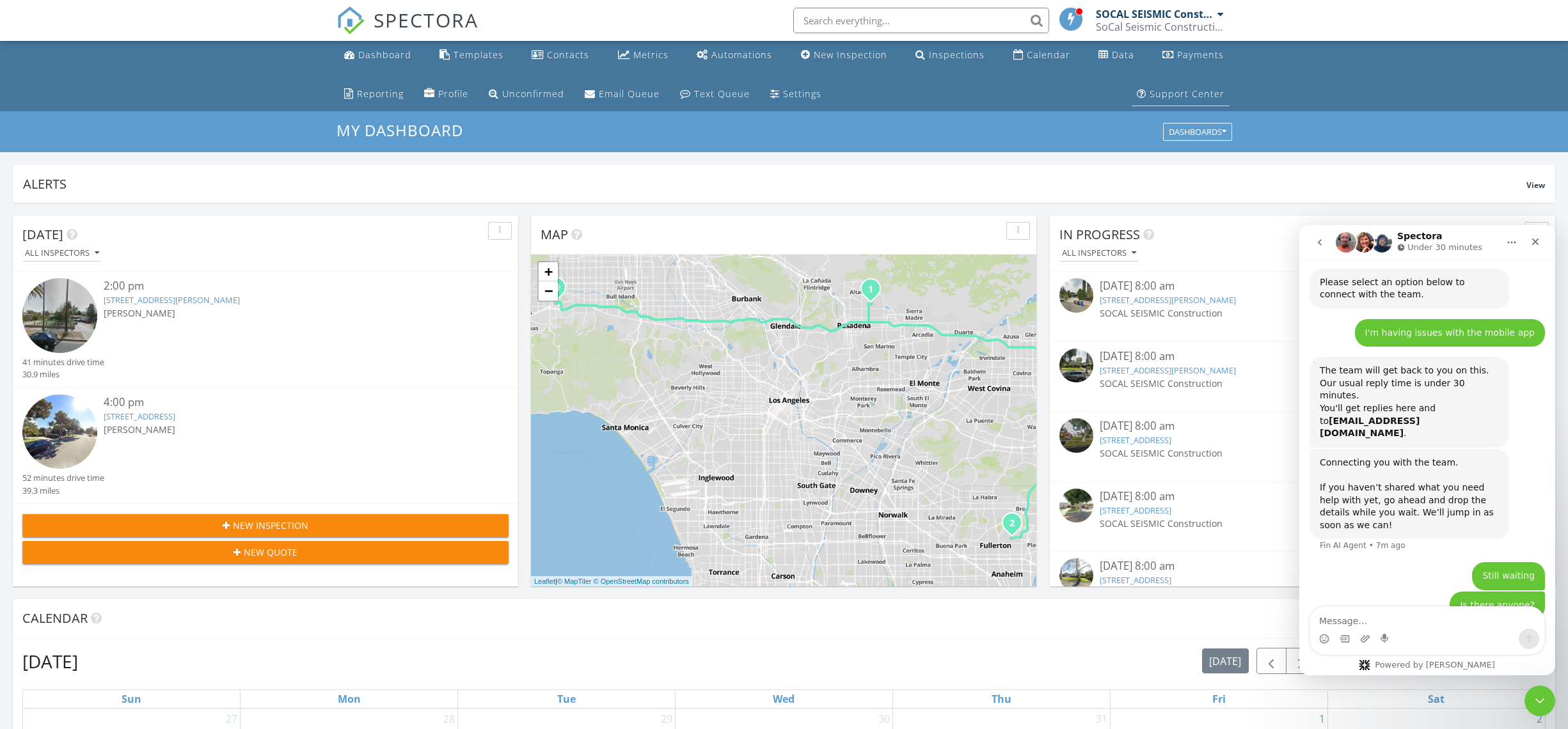
click at [1171, 98] on div "Support Center" at bounding box center [1187, 93] width 75 height 12
